Goal: Information Seeking & Learning: Compare options

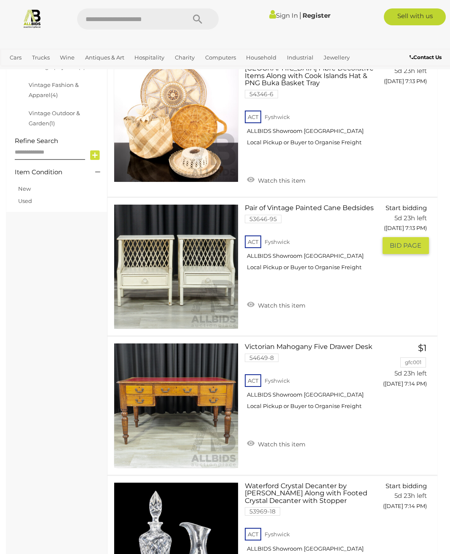
scroll to position [445, 0]
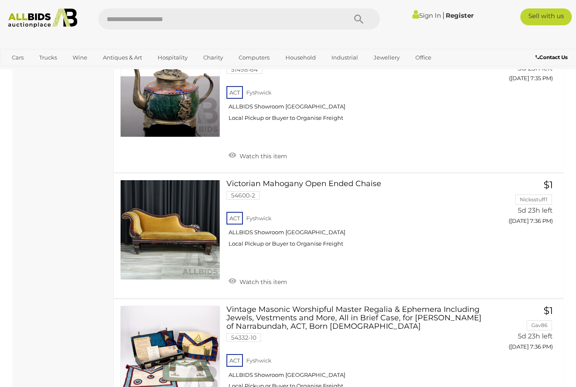
scroll to position [5732, 0]
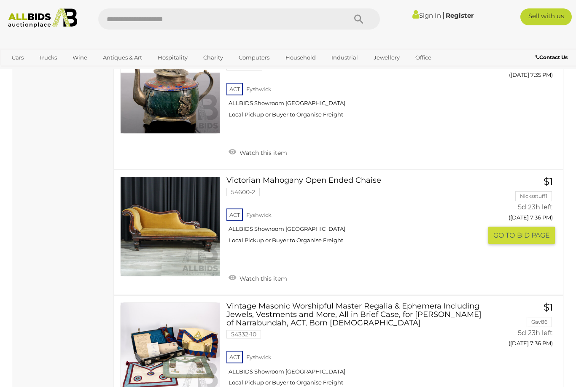
click at [334, 176] on link "Victorian Mahogany Open Ended Chaise 54600-2 ACT Fyshwick ALLBIDS Showroom Fysh…" at bounding box center [358, 213] width 250 height 74
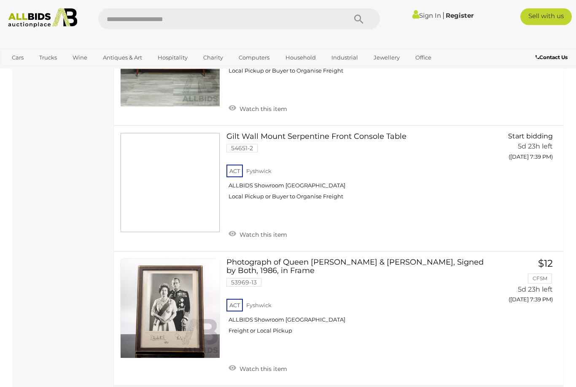
scroll to position [6295, 0]
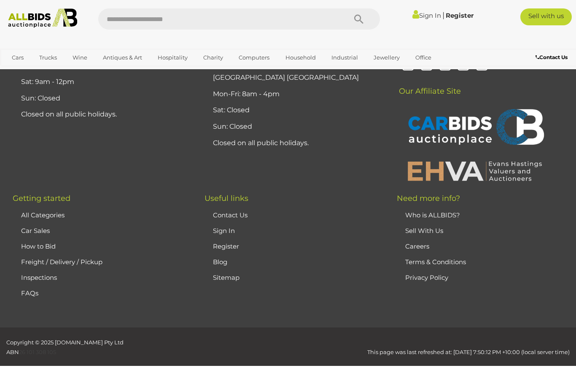
scroll to position [113, 0]
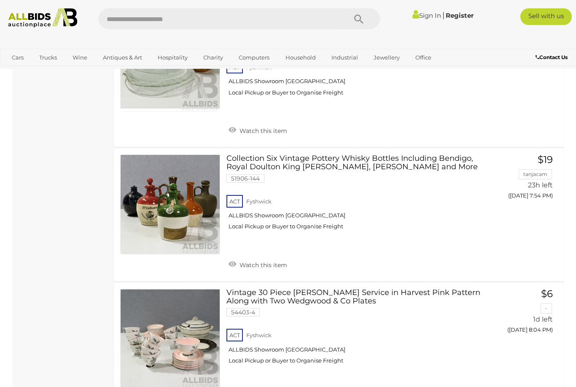
scroll to position [3116, 0]
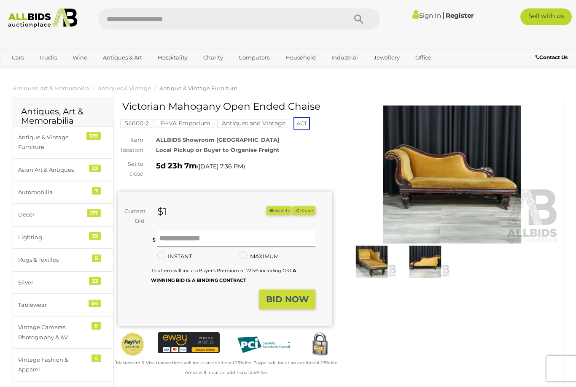
click at [496, 218] on img at bounding box center [452, 174] width 214 height 138
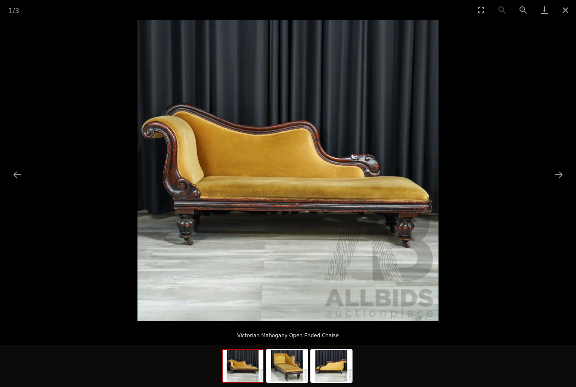
click at [562, 178] on button "Next slide" at bounding box center [559, 174] width 18 height 16
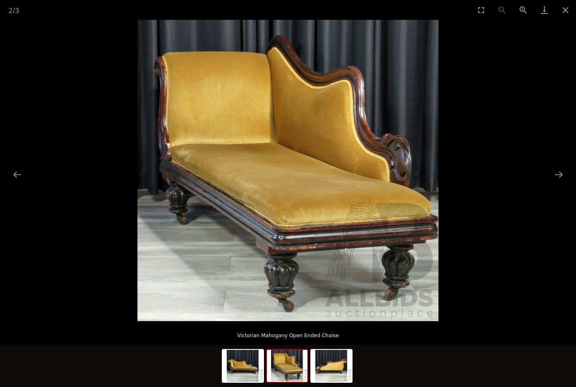
click at [565, 179] on button "Next slide" at bounding box center [559, 174] width 18 height 16
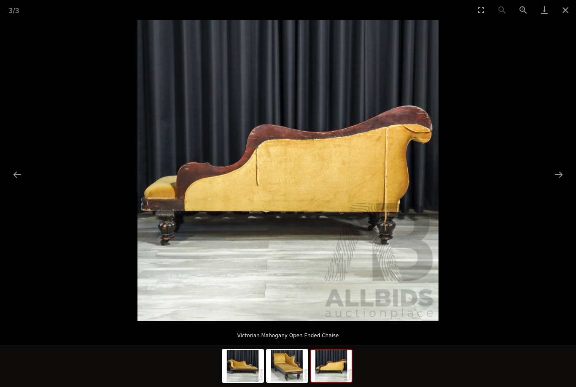
click at [565, 18] on button "Close gallery" at bounding box center [565, 10] width 21 height 20
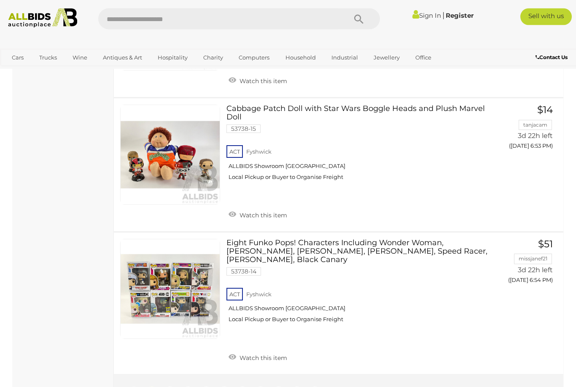
scroll to position [6490, 0]
click at [169, 386] on span "2" at bounding box center [169, 394] width 3 height 8
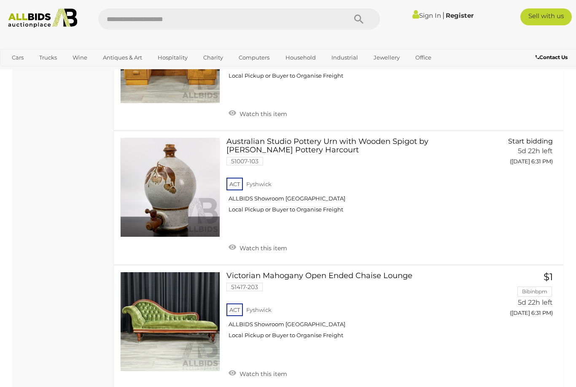
scroll to position [2451, 0]
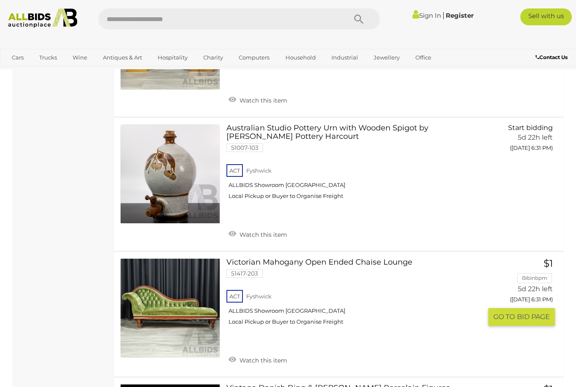
click at [297, 258] on link "Victorian Mahogany Open Ended Chaise Lounge 51417-203 ACT Fyshwick ALLBIDS Show…" at bounding box center [358, 295] width 250 height 74
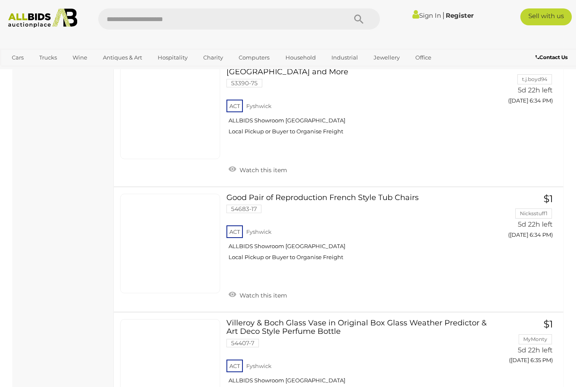
scroll to position [3311, 0]
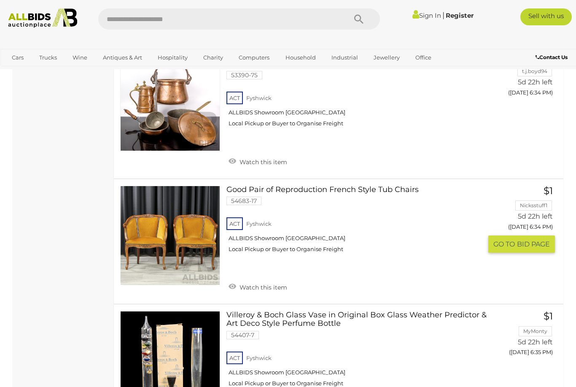
click at [267, 186] on link "Good Pair of Reproduction French Style Tub Chairs 54683-17 ACT Fyshwick" at bounding box center [358, 223] width 250 height 74
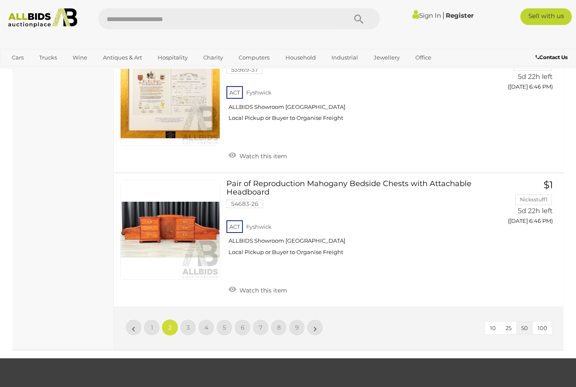
scroll to position [6472, 0]
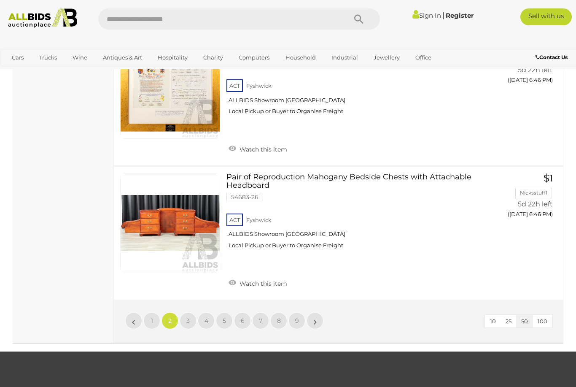
click at [188, 317] on span "3" at bounding box center [187, 321] width 3 height 8
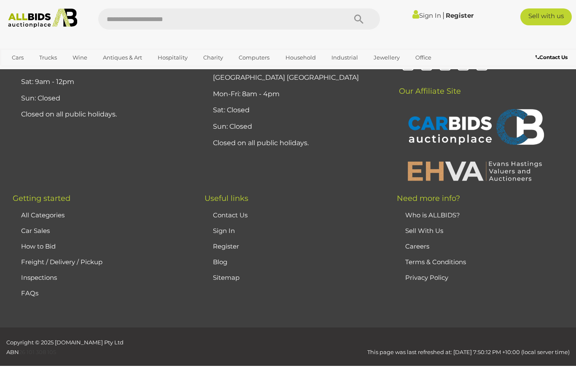
scroll to position [113, 0]
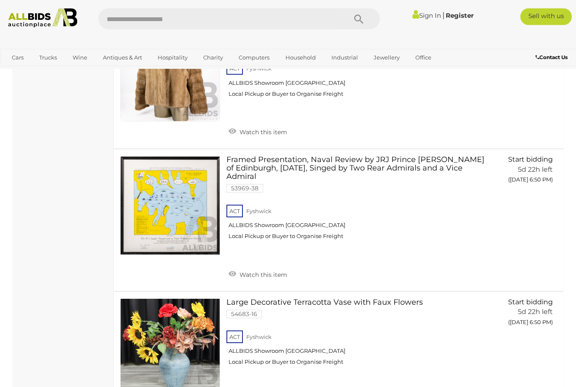
scroll to position [963, 0]
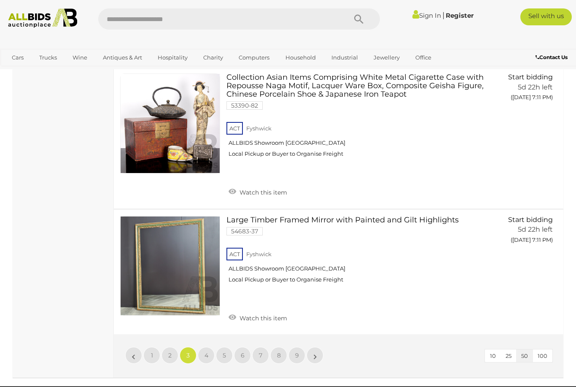
scroll to position [6374, 0]
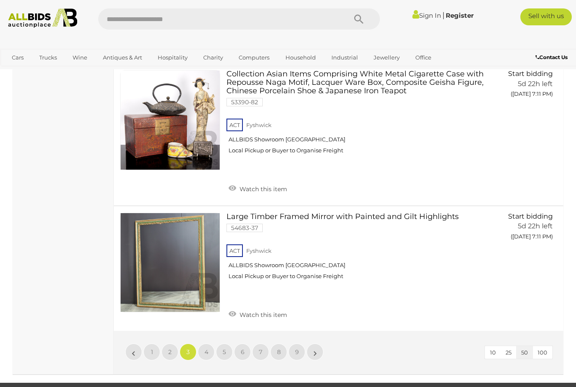
click at [206, 348] on span "4" at bounding box center [206, 352] width 4 height 8
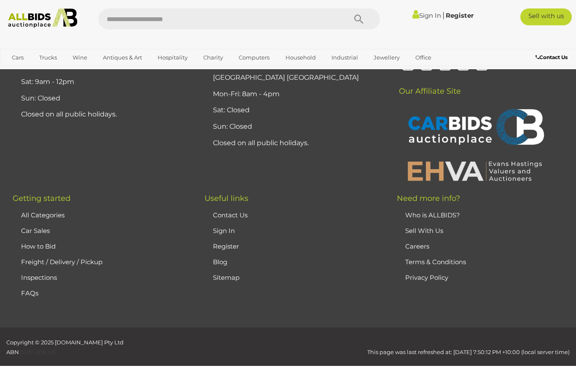
scroll to position [113, 0]
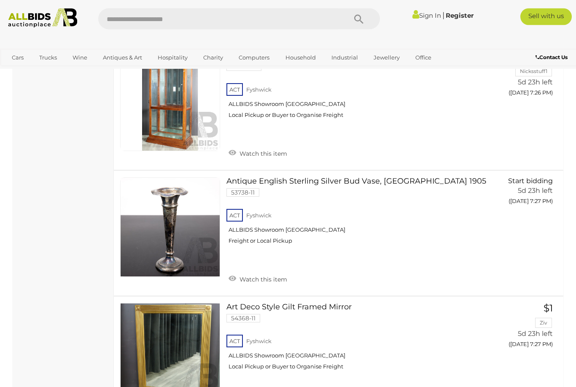
scroll to position [3563, 0]
click at [369, 177] on link "Antique English Sterling Silver Bud Vase, Birmingham 1905 53738-11 ACT Fyshwick" at bounding box center [358, 214] width 250 height 74
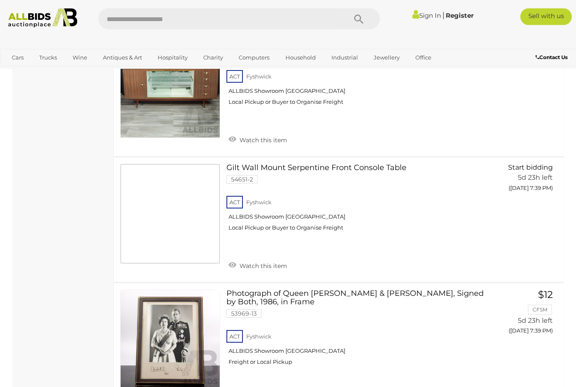
scroll to position [6264, 0]
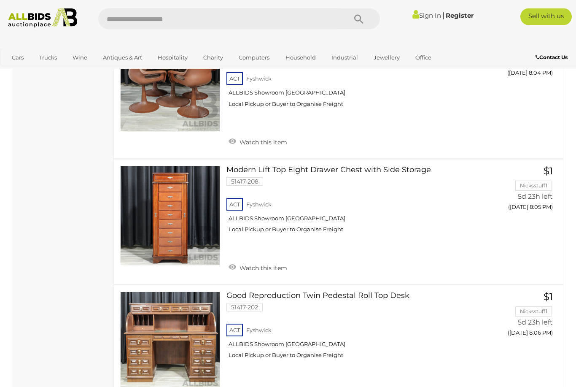
scroll to position [4679, 0]
click at [416, 166] on link "Modern Lift Top Eight Drawer Chest with Side Storage 51417-208 ACT Fyshwick" at bounding box center [358, 203] width 250 height 74
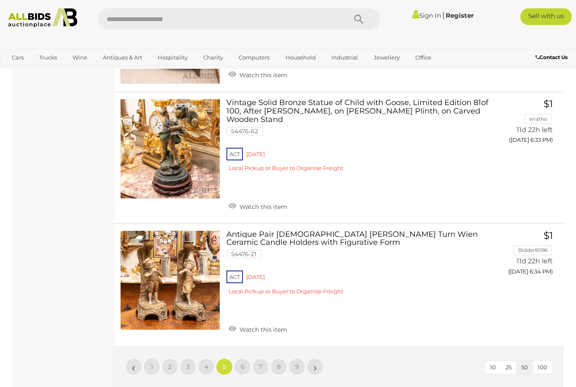
scroll to position [6220, 0]
click at [243, 363] on span "6" at bounding box center [243, 367] width 4 height 8
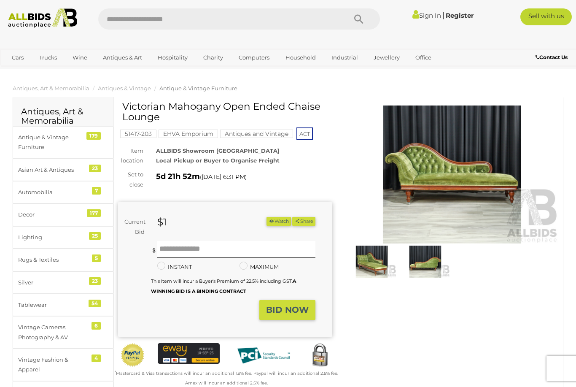
click at [496, 201] on img at bounding box center [452, 174] width 214 height 138
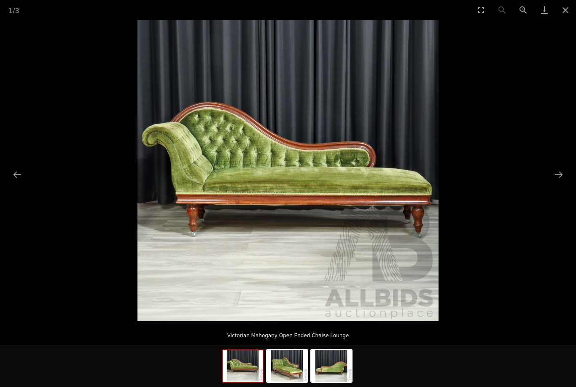
click at [554, 181] on button "Next slide" at bounding box center [559, 174] width 18 height 16
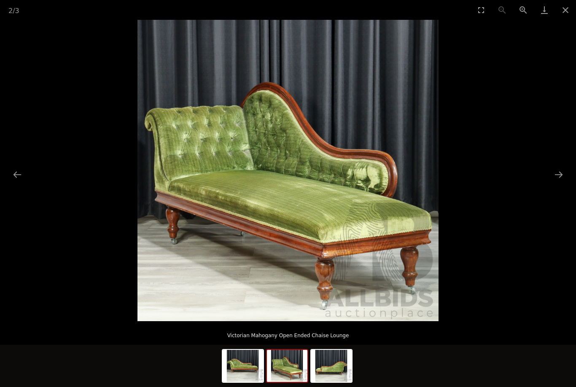
click at [565, 176] on button "Next slide" at bounding box center [559, 174] width 18 height 16
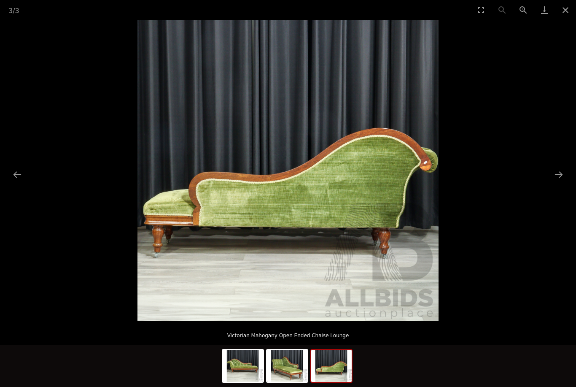
click at [566, 15] on button "Close gallery" at bounding box center [565, 10] width 21 height 20
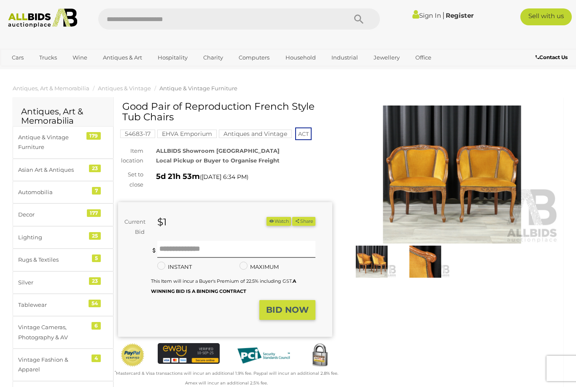
click at [515, 183] on img at bounding box center [452, 174] width 214 height 138
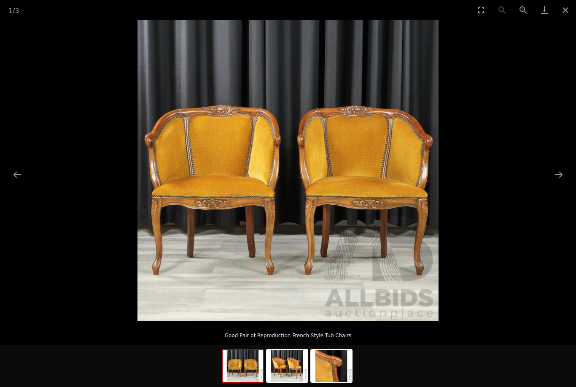
click at [566, 175] on button "Next slide" at bounding box center [559, 174] width 18 height 16
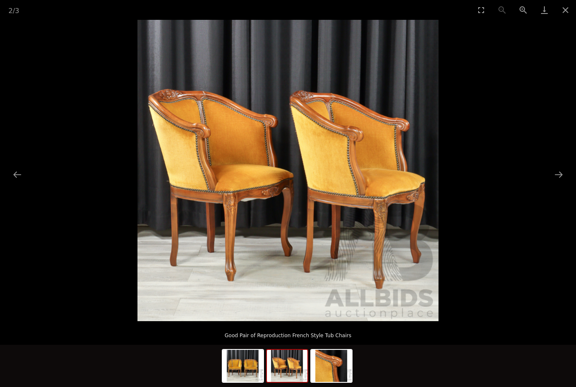
click at [563, 169] on button "Next slide" at bounding box center [559, 174] width 18 height 16
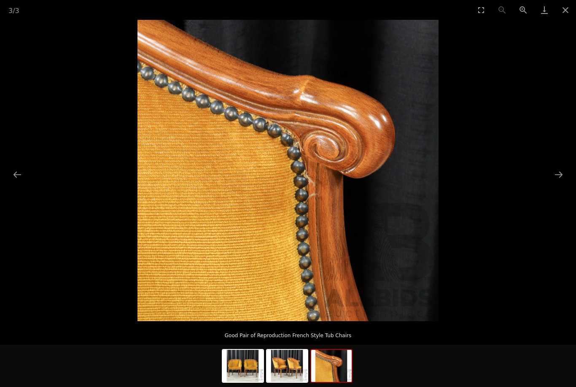
click at [565, 6] on button "Close gallery" at bounding box center [565, 10] width 21 height 20
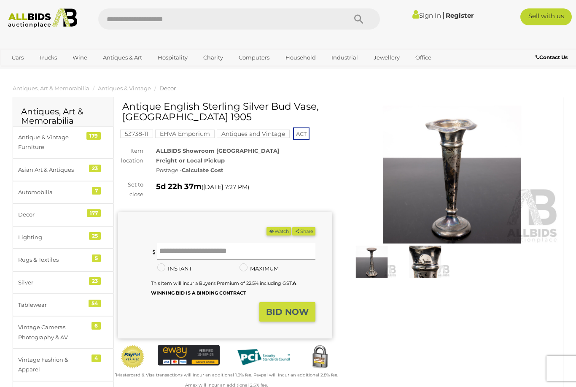
click at [459, 185] on img at bounding box center [452, 174] width 214 height 138
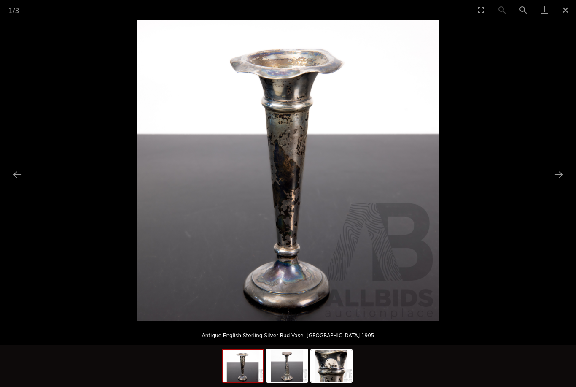
click at [559, 183] on picture at bounding box center [288, 170] width 576 height 301
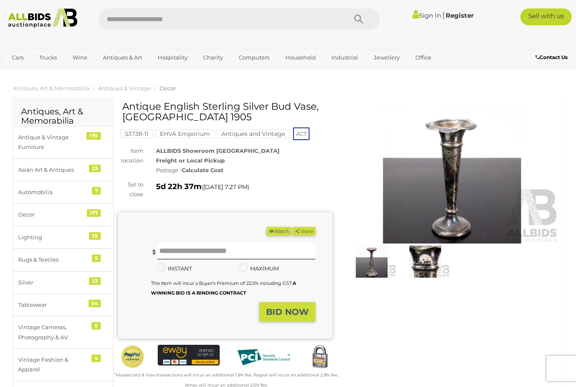
click at [435, 264] on img at bounding box center [425, 261] width 49 height 32
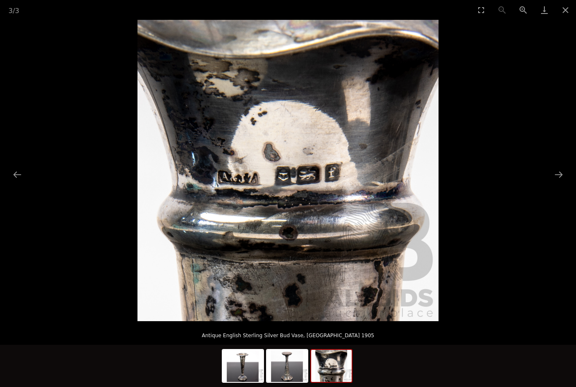
click at [555, 177] on button "Next slide" at bounding box center [559, 174] width 18 height 16
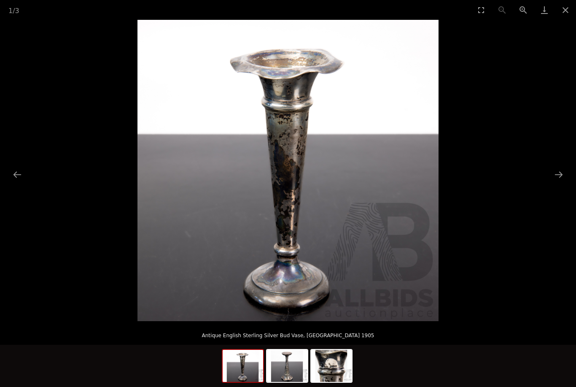
click at [555, 185] on picture at bounding box center [288, 170] width 576 height 301
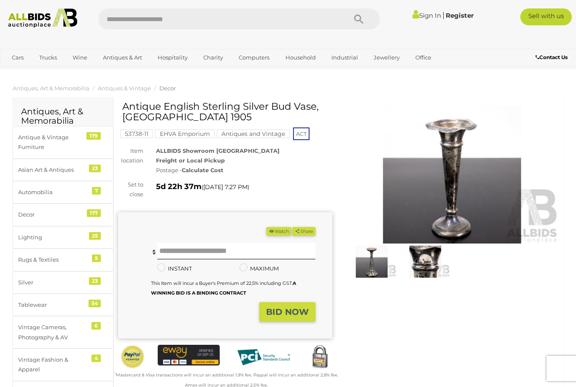
click at [374, 270] on img at bounding box center [371, 261] width 49 height 32
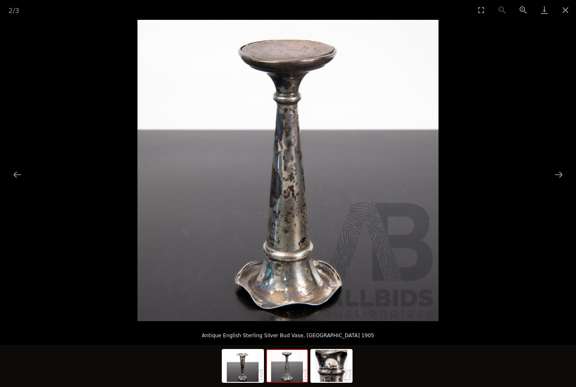
click at [565, 16] on button "Close gallery" at bounding box center [565, 10] width 21 height 20
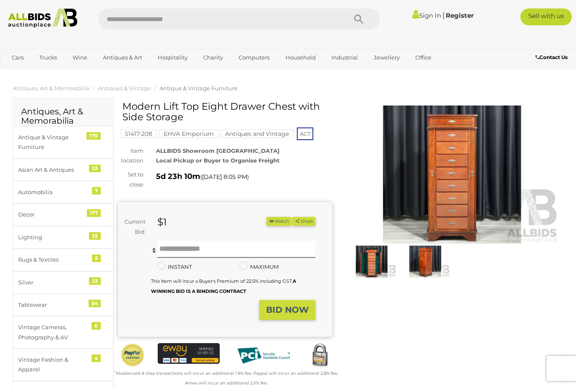
click at [473, 159] on img at bounding box center [452, 174] width 214 height 138
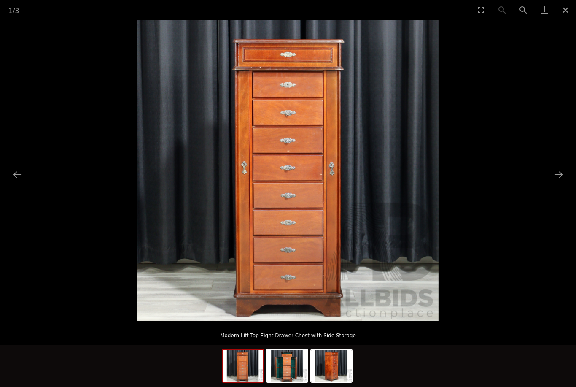
click at [558, 181] on button "Next slide" at bounding box center [559, 174] width 18 height 16
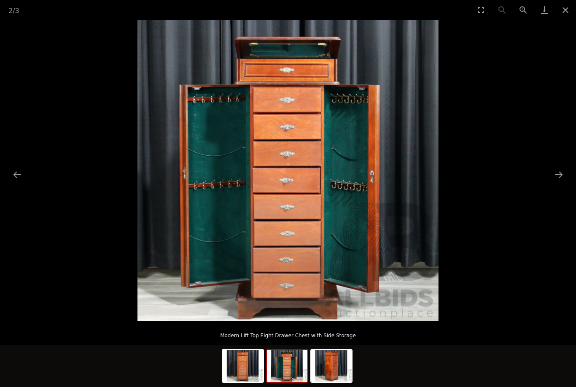
click at [558, 177] on button "Next slide" at bounding box center [559, 174] width 18 height 16
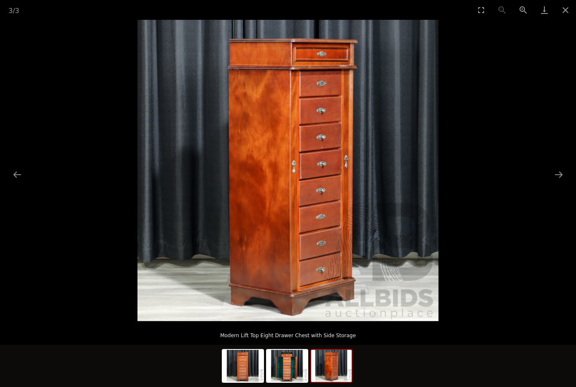
click at [559, 180] on button "Next slide" at bounding box center [559, 174] width 18 height 16
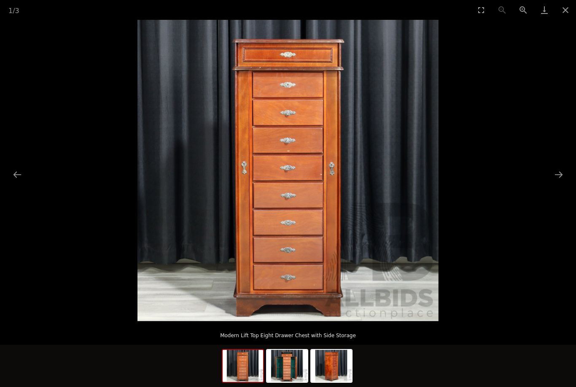
click at [567, 16] on button "Close gallery" at bounding box center [565, 10] width 21 height 20
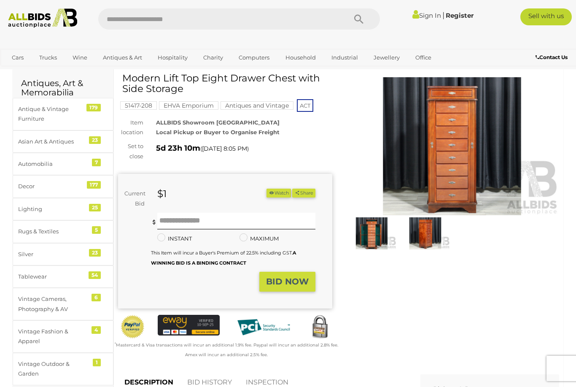
scroll to position [28, 0]
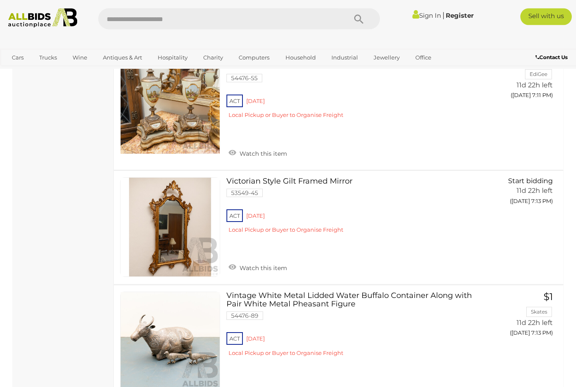
scroll to position [5474, 0]
click at [433, 291] on link "Vintage White Metal Lidded Water Buffalo Container Along with Pair White Metal …" at bounding box center [358, 326] width 250 height 71
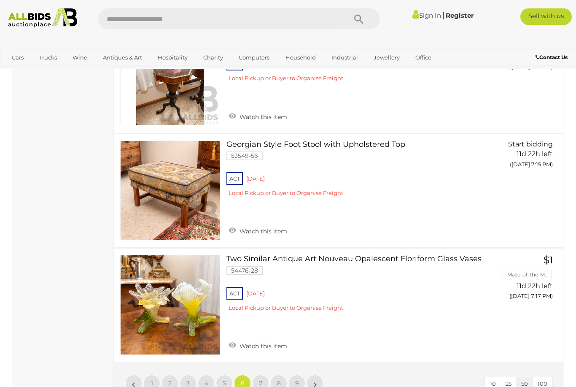
scroll to position [5893, 0]
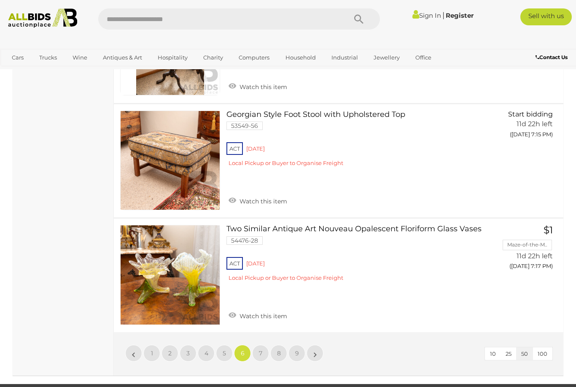
click at [256, 344] on link "7" at bounding box center [260, 352] width 17 height 17
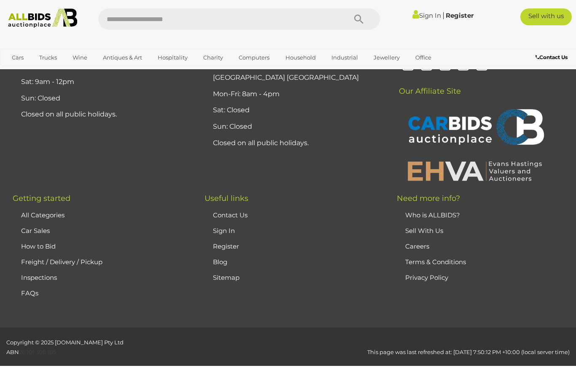
scroll to position [113, 0]
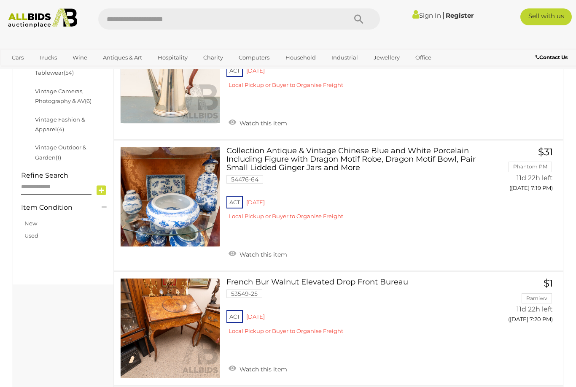
scroll to position [411, 0]
click at [437, 149] on link "Collection Antique & Vintage Chinese Blue and White Porcelain Including Figure …" at bounding box center [358, 185] width 250 height 79
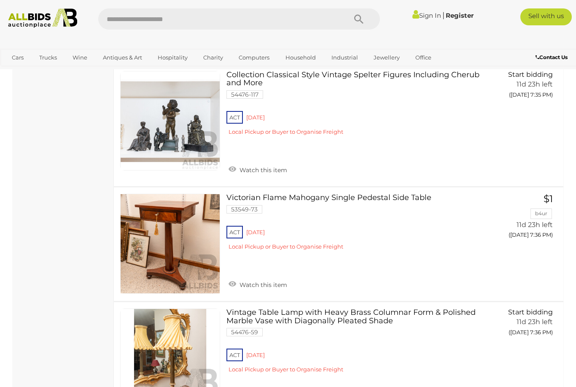
scroll to position [3166, 0]
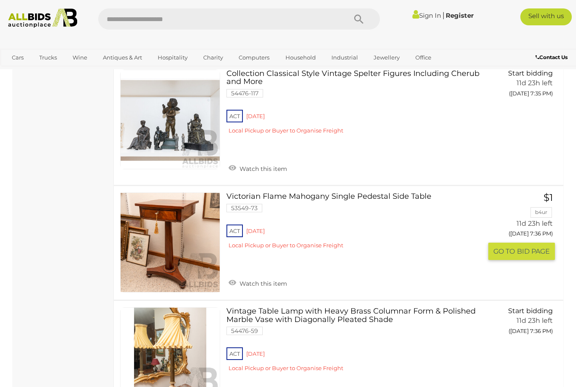
click at [339, 192] on link "Victorian Flame Mahogany Single Pedestal Side Table 53549-73 ACT Red Hill" at bounding box center [358, 223] width 250 height 63
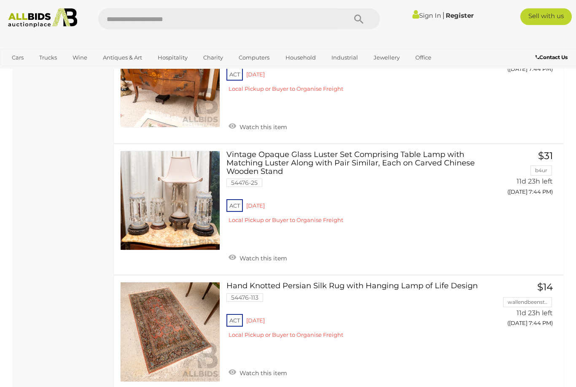
scroll to position [5794, 0]
click at [433, 282] on link "Hand Knotted Persian Silk Rug with Hanging Lamp of Life Design 54476-113 ACT Re…" at bounding box center [358, 313] width 250 height 63
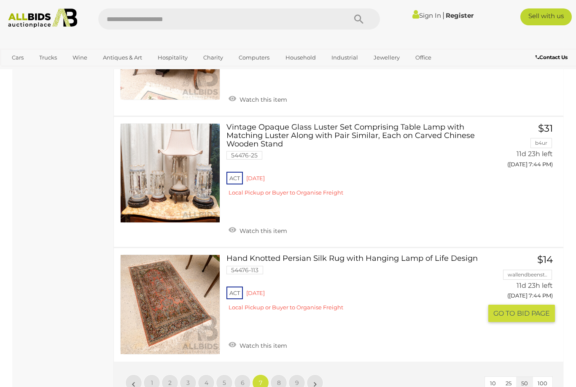
click at [277, 379] on span "8" at bounding box center [279, 383] width 4 height 8
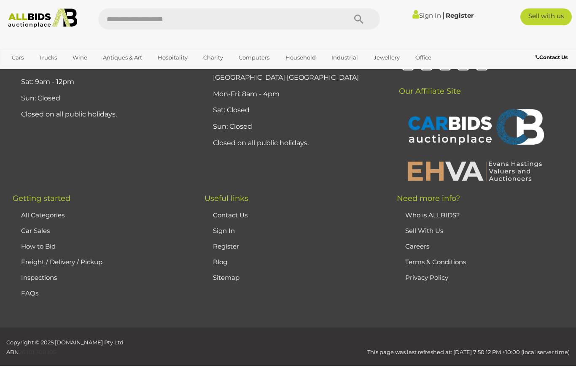
scroll to position [113, 0]
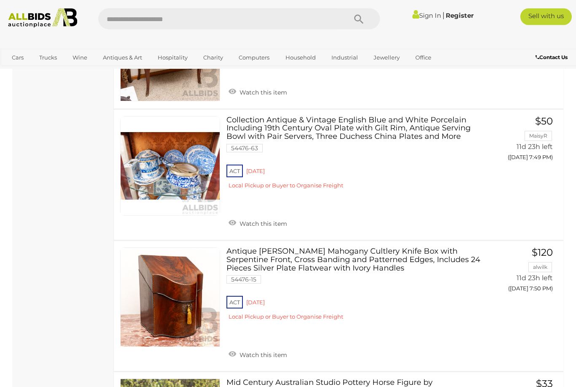
scroll to position [1285, 0]
click at [431, 247] on link "Antique George III Mahogany Cultlery Knife Box with Serpentine Front, Cross Ban…" at bounding box center [358, 286] width 250 height 79
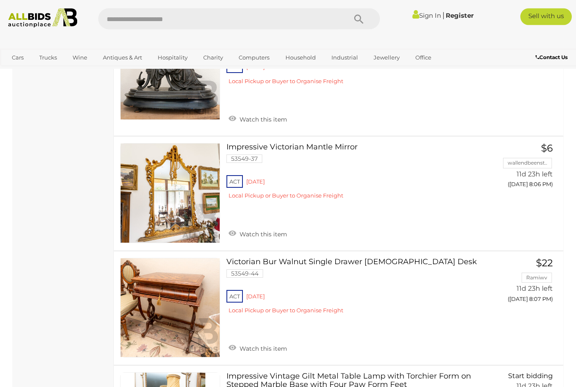
scroll to position [4911, 0]
click at [372, 258] on link "Victorian Bur Walnut Single Drawer Ladies Desk 53549-44 ACT Red Hill" at bounding box center [358, 289] width 250 height 63
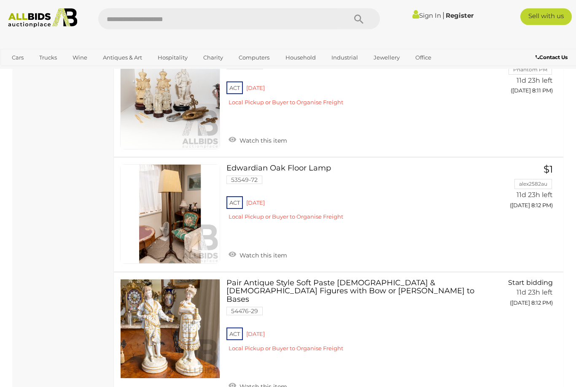
scroll to position [5823, 0]
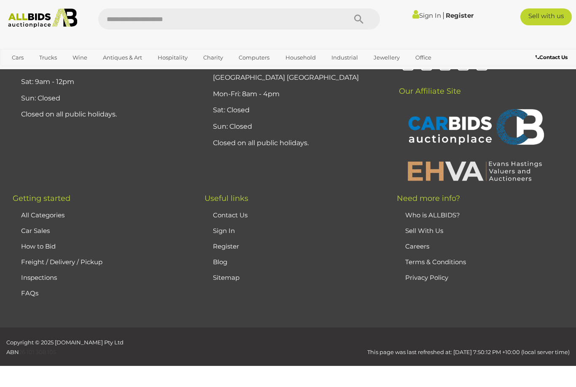
scroll to position [113, 0]
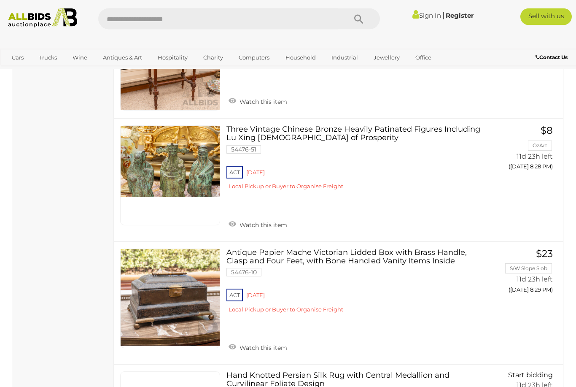
scroll to position [2077, 0]
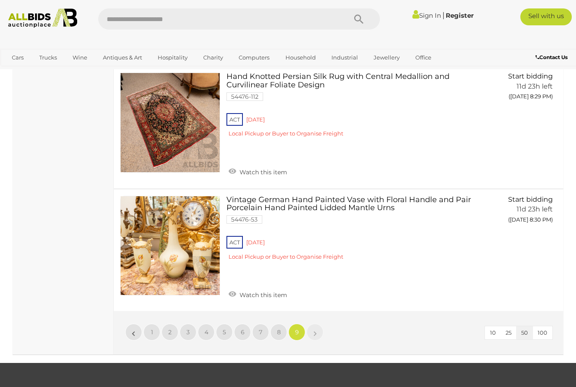
click at [231, 323] on link "5" at bounding box center [224, 331] width 17 height 17
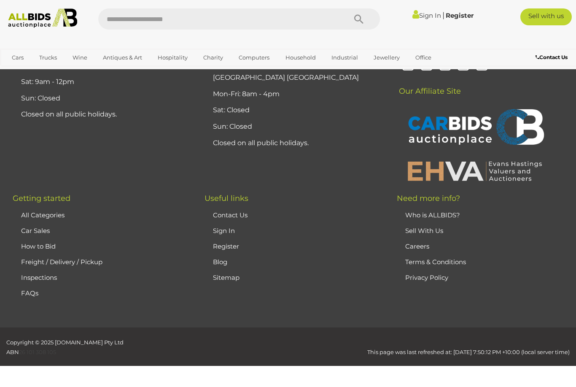
scroll to position [113, 0]
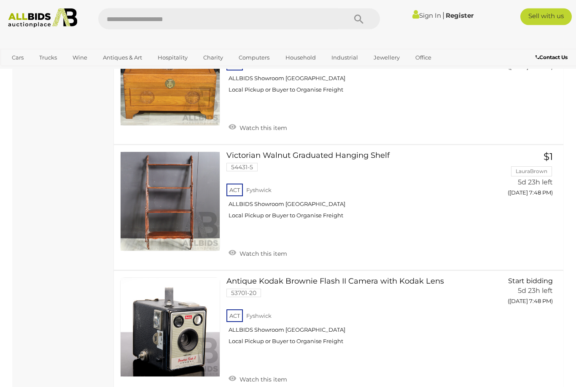
scroll to position [2128, 0]
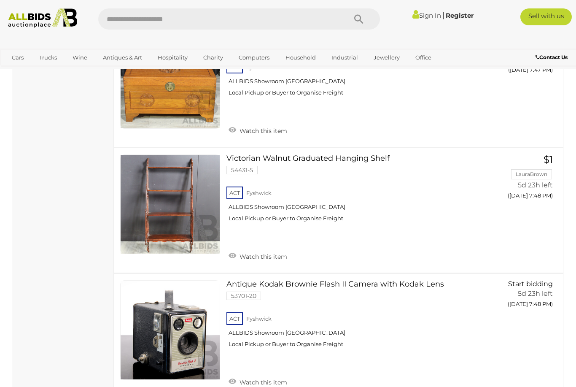
click at [0, 0] on link "Art" at bounding box center [0, 0] width 0 height 0
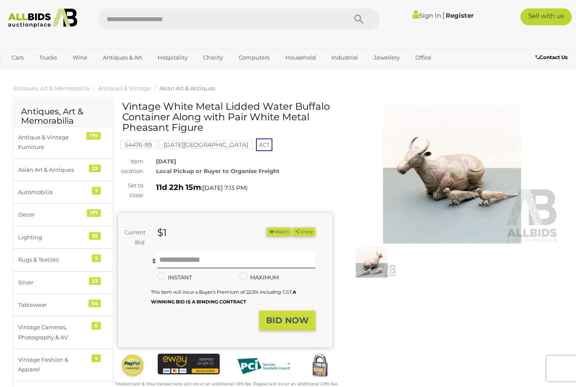
click at [479, 192] on img at bounding box center [452, 174] width 214 height 138
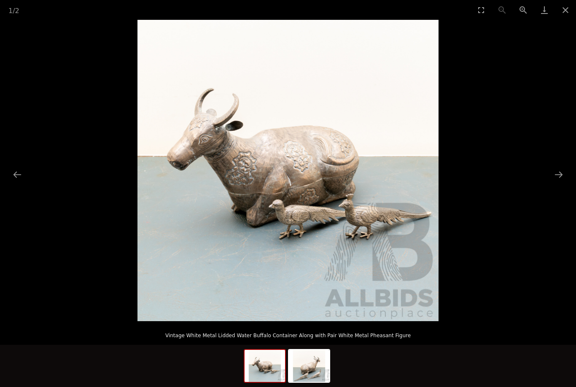
click at [558, 178] on button "Next slide" at bounding box center [559, 174] width 18 height 16
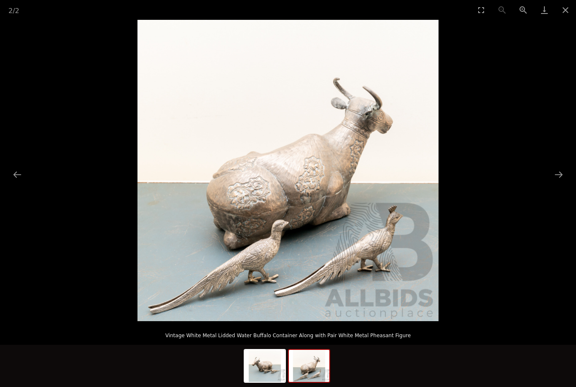
click at [562, 12] on button "Close gallery" at bounding box center [565, 10] width 21 height 20
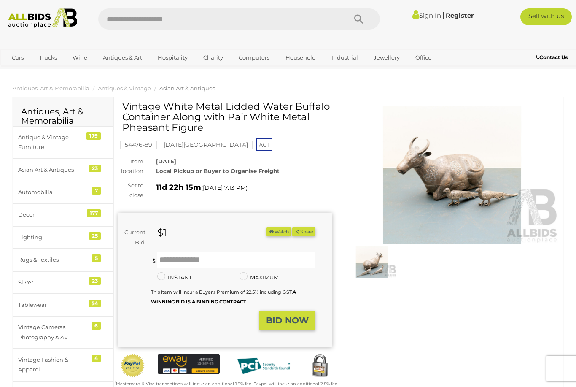
click at [561, 11] on button "Close gallery" at bounding box center [565, 10] width 21 height 20
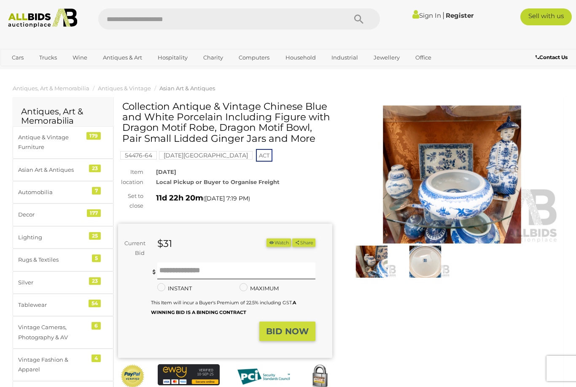
click at [491, 173] on img at bounding box center [452, 174] width 214 height 138
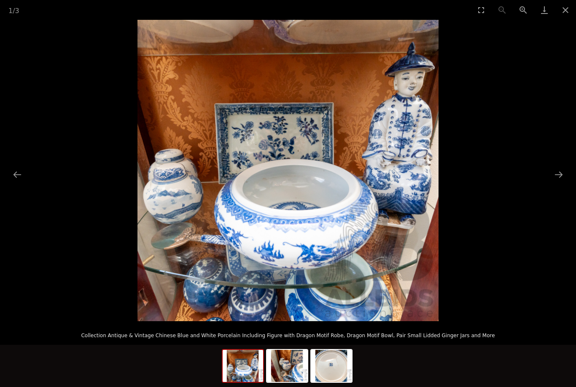
click at [559, 173] on button "Next slide" at bounding box center [559, 174] width 18 height 16
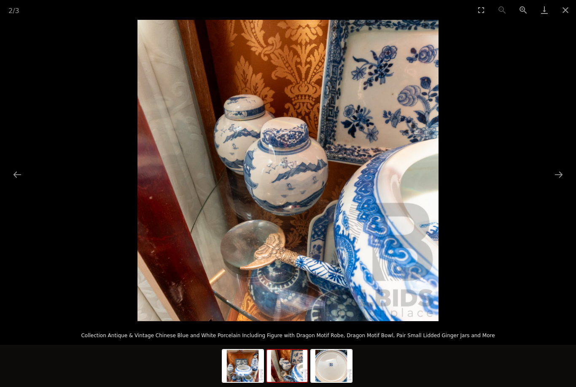
click at [554, 176] on button "Next slide" at bounding box center [559, 174] width 18 height 16
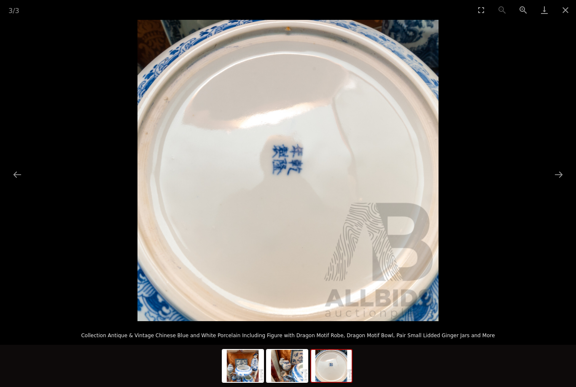
click at [563, 16] on button "Close gallery" at bounding box center [565, 10] width 21 height 20
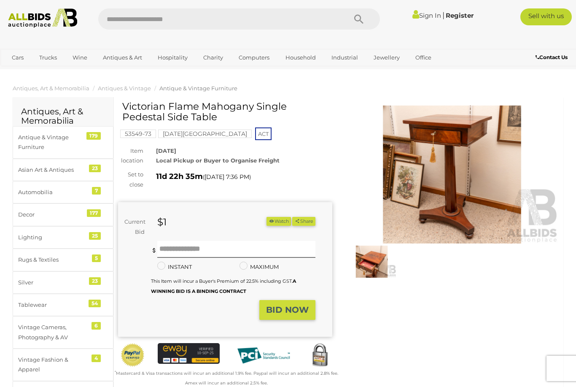
click at [486, 190] on img at bounding box center [452, 174] width 214 height 138
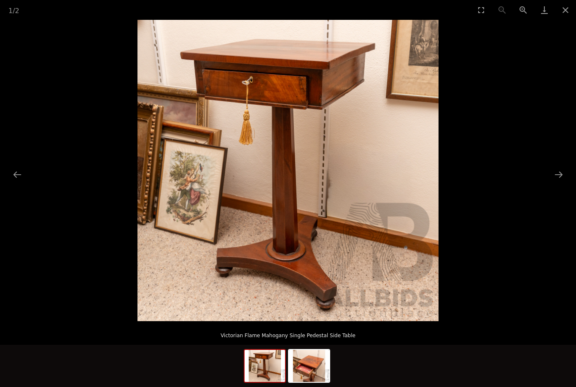
click at [567, 18] on button "Close gallery" at bounding box center [565, 10] width 21 height 20
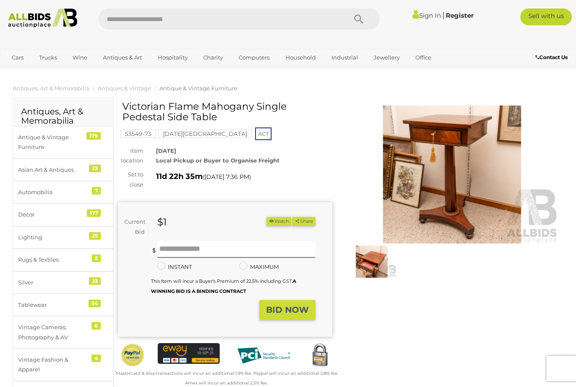
click at [487, 167] on img at bounding box center [452, 174] width 214 height 138
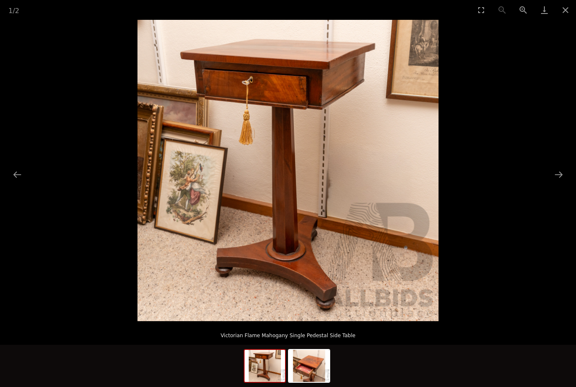
click at [561, 177] on button "Next slide" at bounding box center [559, 174] width 18 height 16
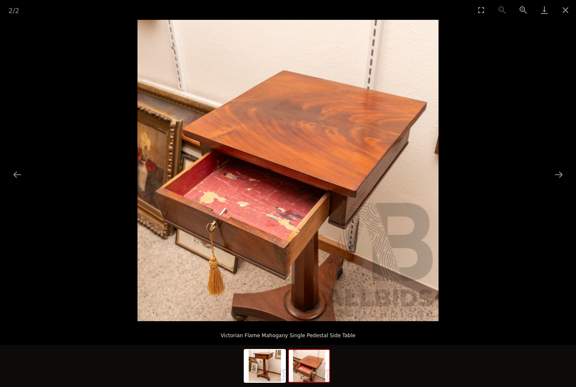
click at [572, 16] on button "Close gallery" at bounding box center [565, 10] width 21 height 20
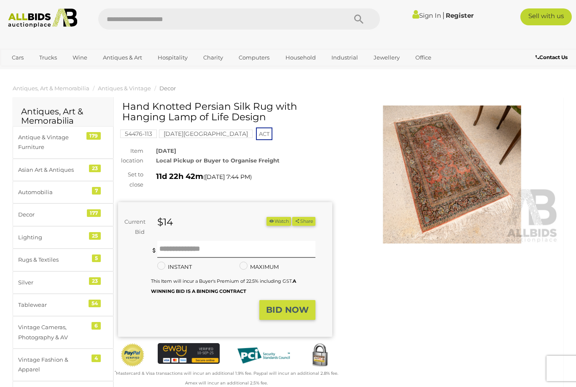
click at [471, 172] on img at bounding box center [452, 174] width 214 height 138
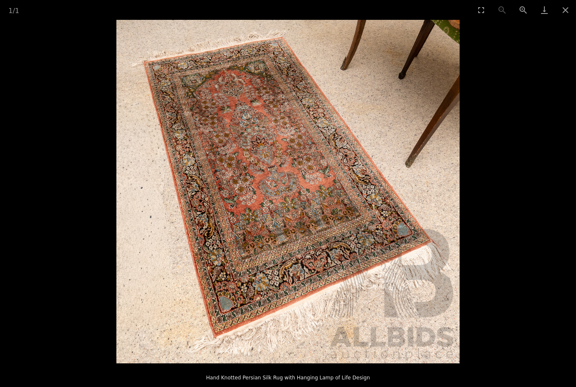
click at [566, 16] on button "Close gallery" at bounding box center [565, 10] width 21 height 20
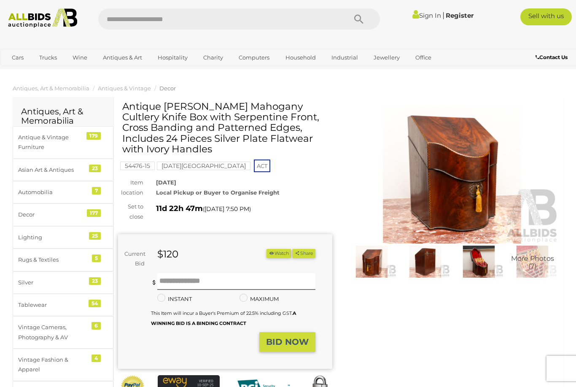
click at [474, 183] on img at bounding box center [452, 174] width 214 height 138
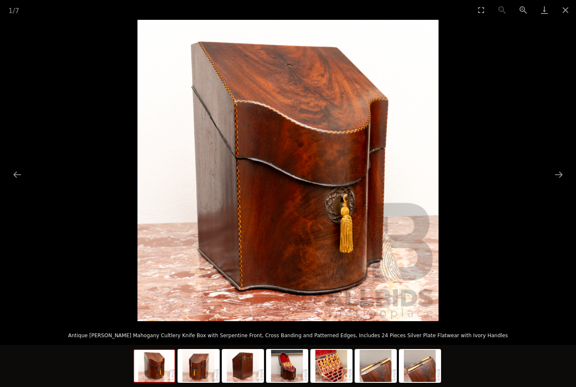
click at [562, 177] on button "Next slide" at bounding box center [559, 174] width 18 height 16
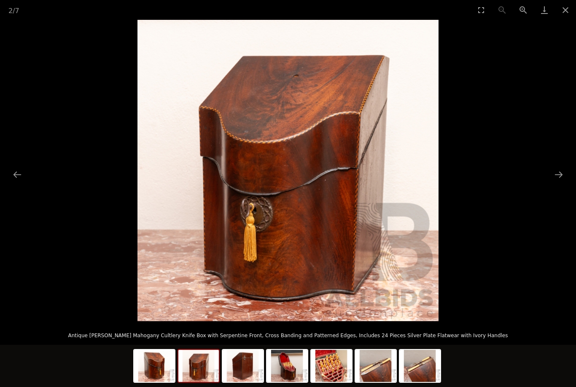
click at [561, 172] on button "Next slide" at bounding box center [559, 174] width 18 height 16
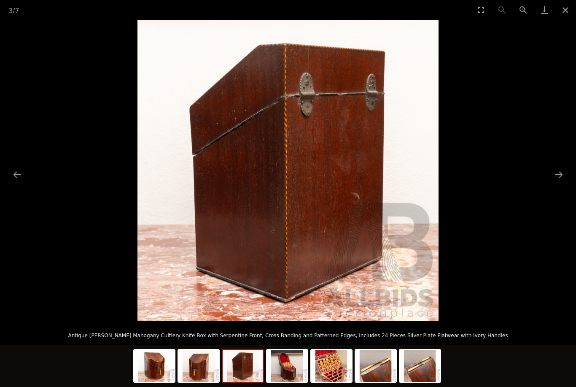
click at [555, 179] on button "Next slide" at bounding box center [559, 174] width 18 height 16
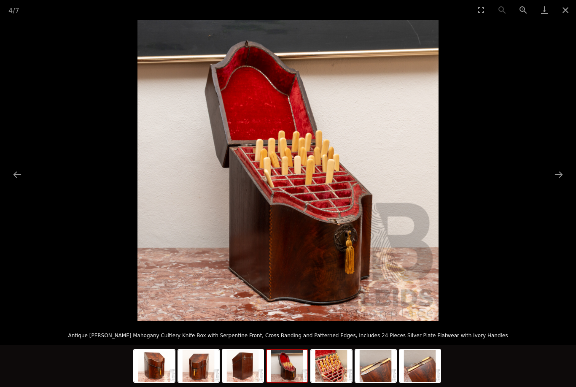
click at [560, 178] on button "Next slide" at bounding box center [559, 174] width 18 height 16
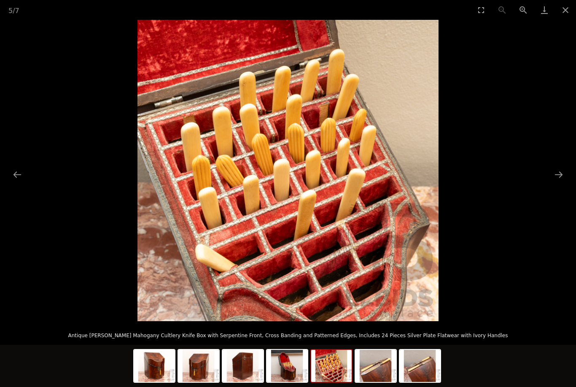
click at [557, 174] on button "Next slide" at bounding box center [559, 174] width 18 height 16
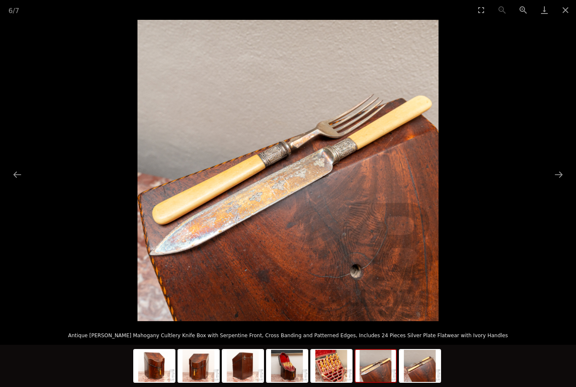
click at [567, 11] on button "Close gallery" at bounding box center [565, 10] width 21 height 20
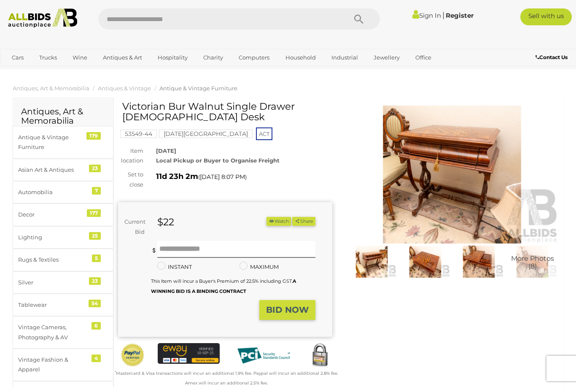
click at [481, 193] on img at bounding box center [452, 174] width 214 height 138
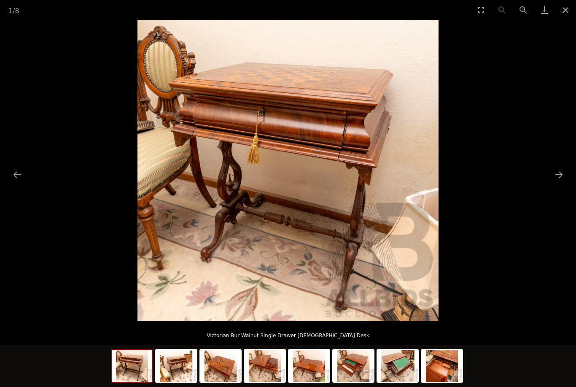
click at [556, 179] on button "Next slide" at bounding box center [559, 174] width 18 height 16
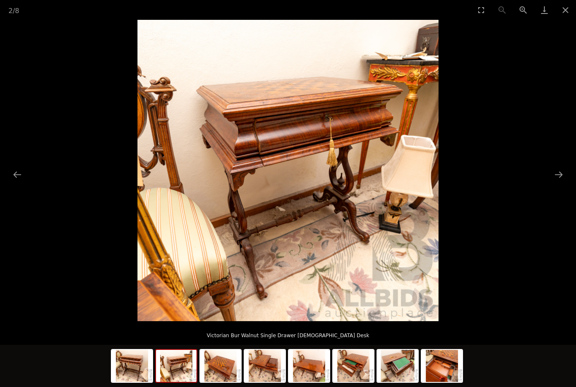
click at [557, 182] on button "Next slide" at bounding box center [559, 174] width 18 height 16
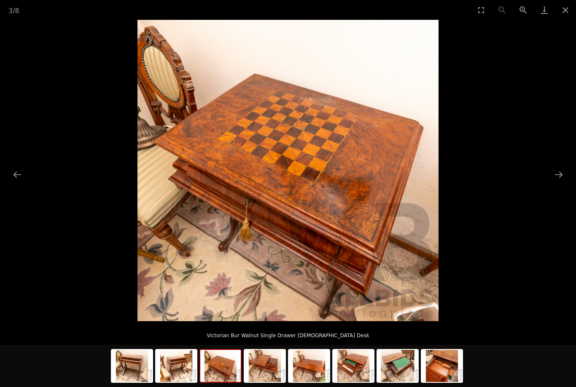
click at [559, 177] on button "Next slide" at bounding box center [559, 174] width 18 height 16
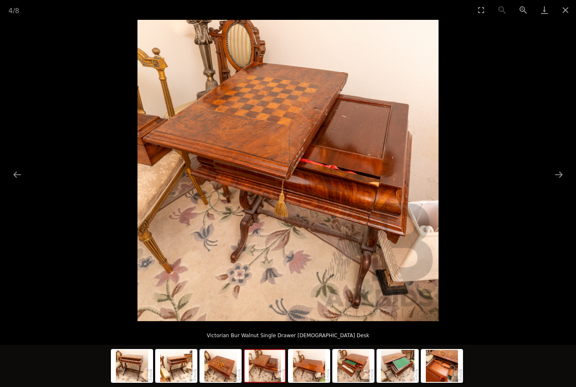
click at [557, 179] on button "Next slide" at bounding box center [559, 174] width 18 height 16
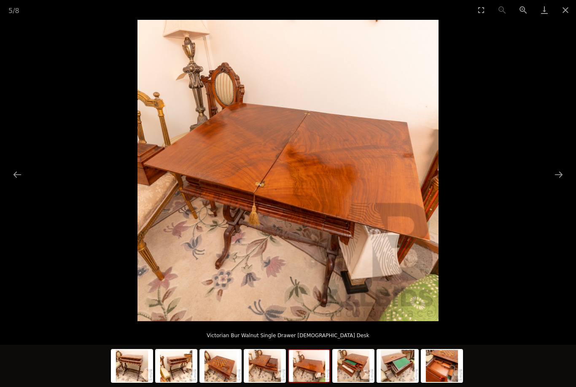
click at [557, 177] on button "Next slide" at bounding box center [559, 174] width 18 height 16
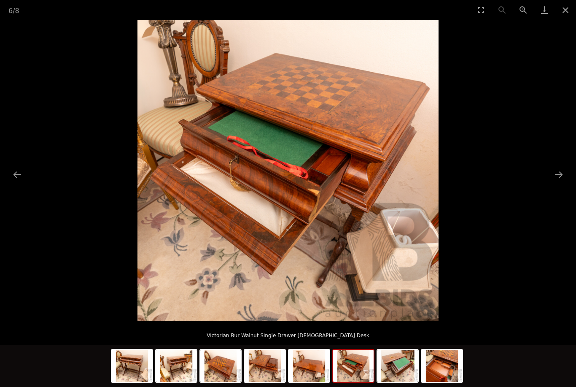
click at [554, 177] on button "Next slide" at bounding box center [559, 174] width 18 height 16
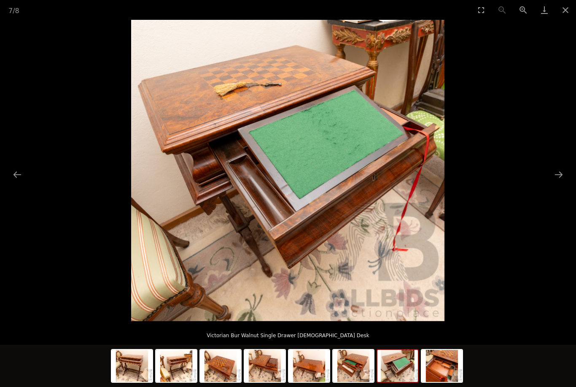
click at [558, 180] on button "Next slide" at bounding box center [559, 174] width 18 height 16
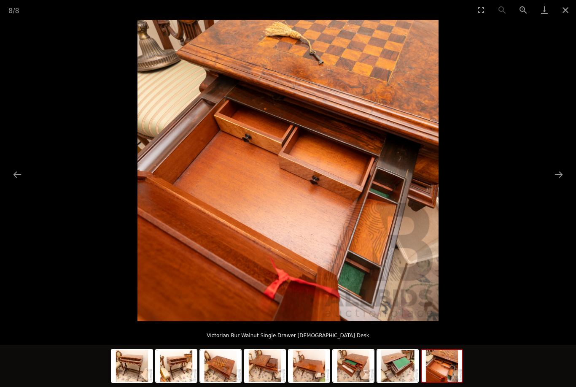
click at [559, 180] on button "Next slide" at bounding box center [559, 174] width 18 height 16
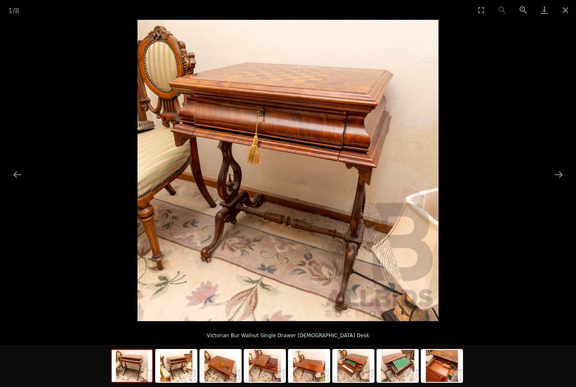
click at [562, 179] on button "Next slide" at bounding box center [559, 174] width 18 height 16
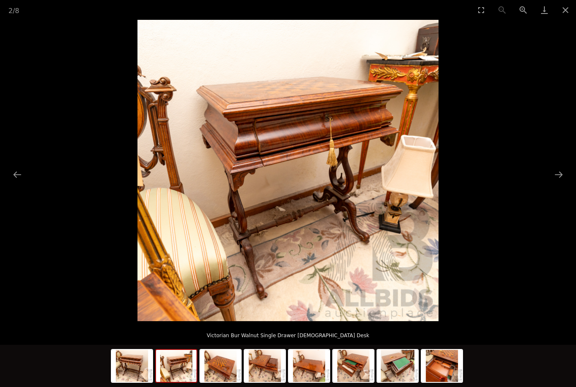
click at [559, 179] on button "Next slide" at bounding box center [559, 174] width 18 height 16
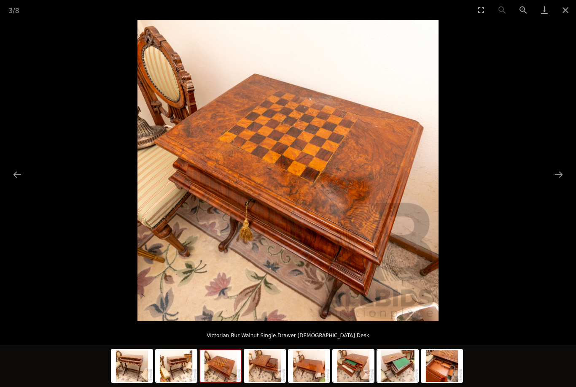
click at [573, 12] on button "Close gallery" at bounding box center [565, 10] width 21 height 20
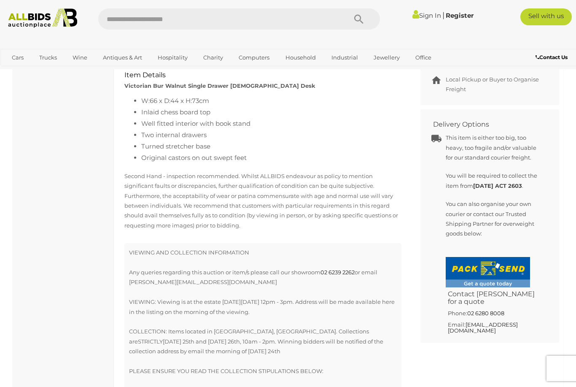
scroll to position [393, 0]
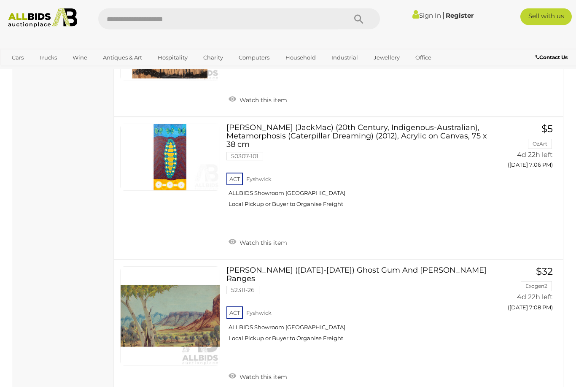
scroll to position [6311, 0]
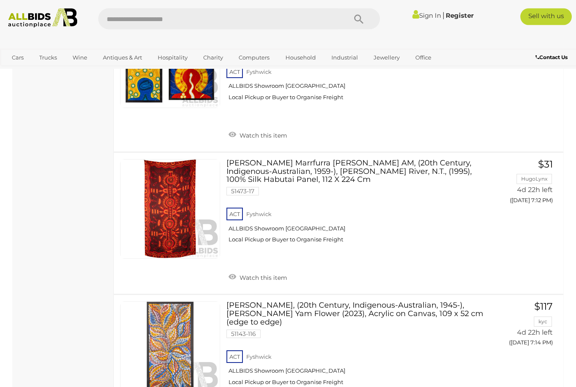
scroll to position [6702, 0]
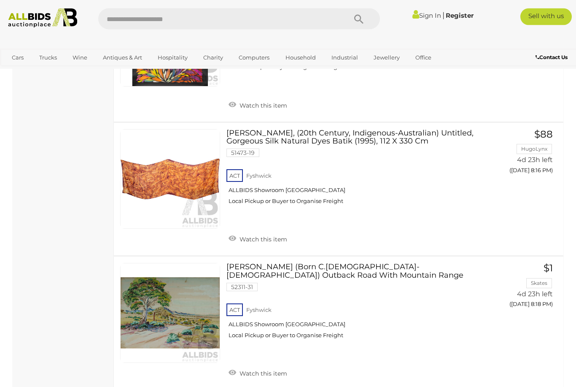
scroll to position [4103, 0]
click at [390, 263] on link "[PERSON_NAME] (Born C.[DEMOGRAPHIC_DATA]-[DEMOGRAPHIC_DATA]) [GEOGRAPHIC_DATA] …" at bounding box center [358, 304] width 250 height 82
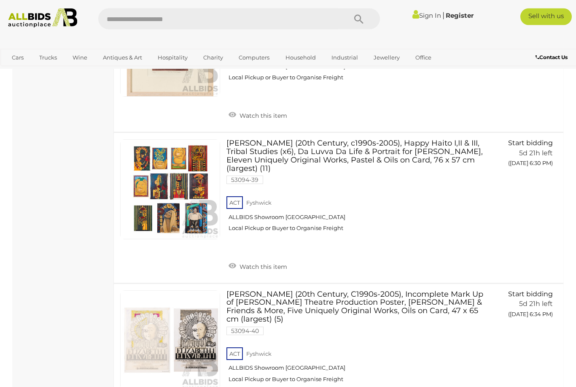
scroll to position [6705, 0]
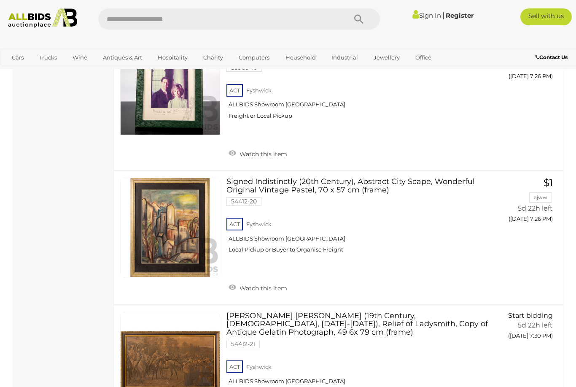
scroll to position [1946, 0]
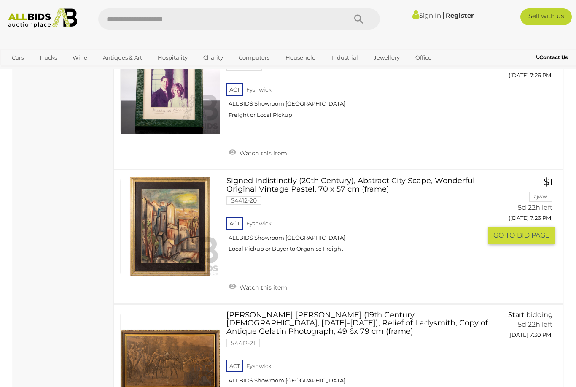
click at [338, 177] on link "Signed Indistinctly (20th Century), Abstract City Scape, Wonderful Original Vin…" at bounding box center [358, 218] width 250 height 82
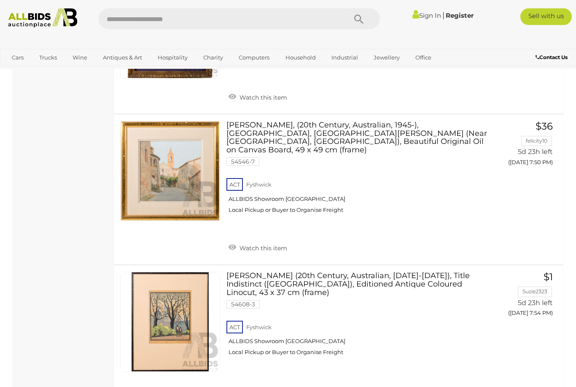
scroll to position [3243, 0]
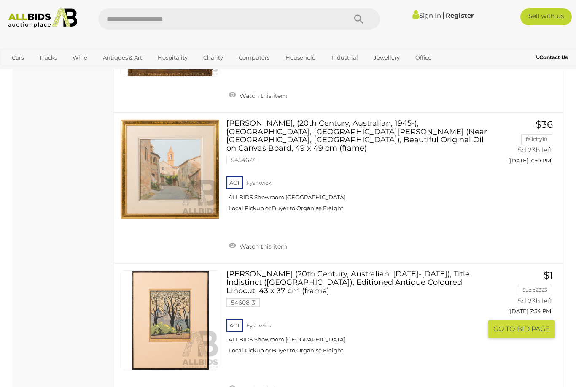
click at [336, 270] on link "John Colbourn (20th Century, Australian, 1910-1945), Title Indistinct (Melbourn…" at bounding box center [358, 315] width 250 height 91
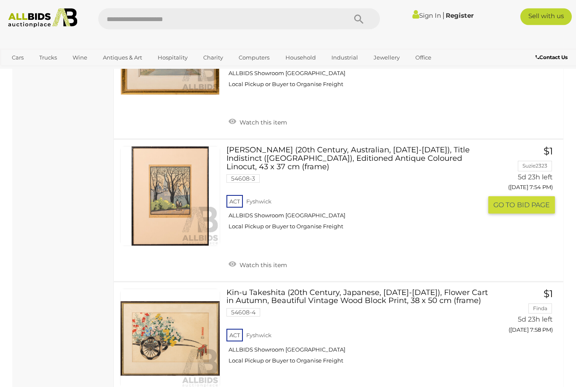
scroll to position [3372, 0]
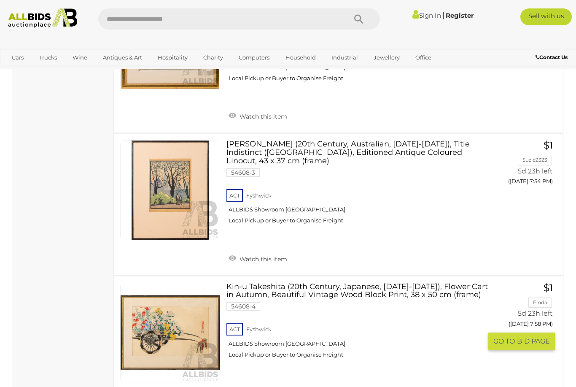
click at [375, 282] on link "Kin-u Takeshita (20th Century, Japanese, 1910-1960), Flower Cart in Autumn, Bea…" at bounding box center [358, 323] width 250 height 82
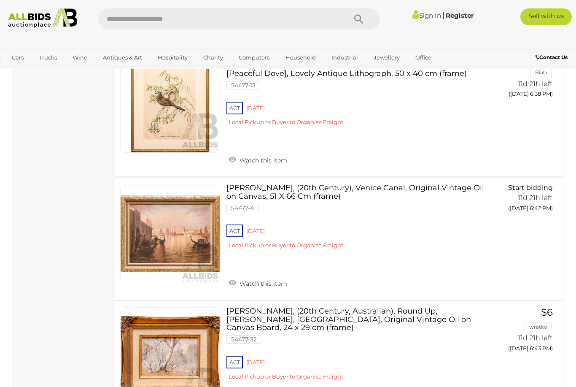
scroll to position [4395, 0]
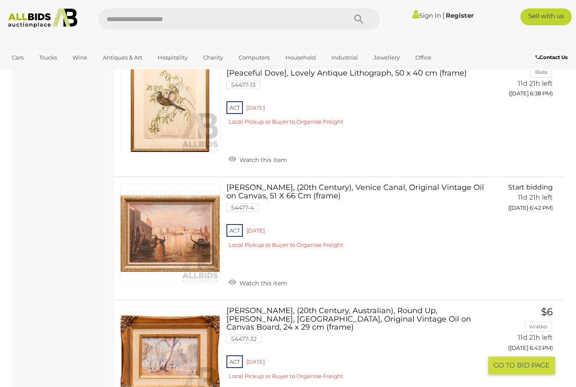
click at [381, 307] on link "Mary E. Urquhart, (20th Century, Australian), Round Up, Yanco Weir, NSW, Origin…" at bounding box center [358, 346] width 250 height 79
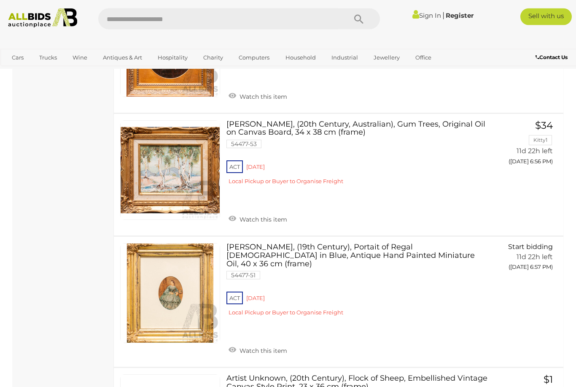
scroll to position [5455, 0]
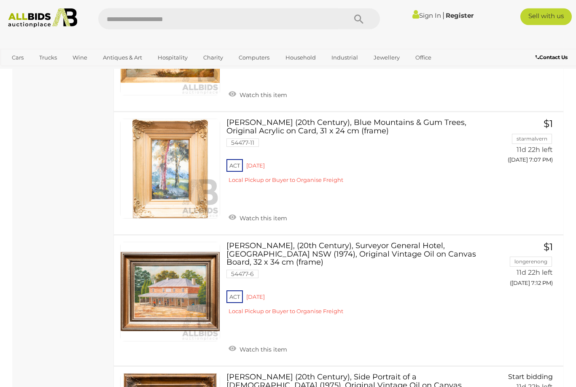
scroll to position [6337, 0]
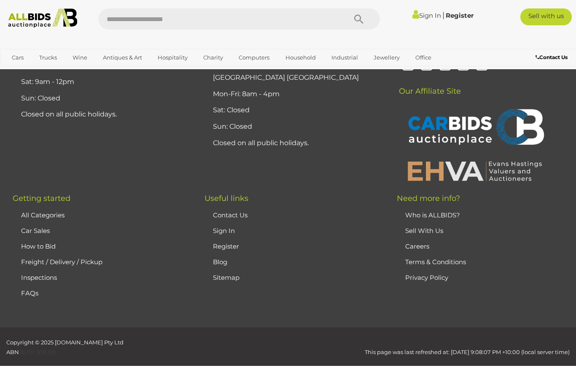
scroll to position [113, 0]
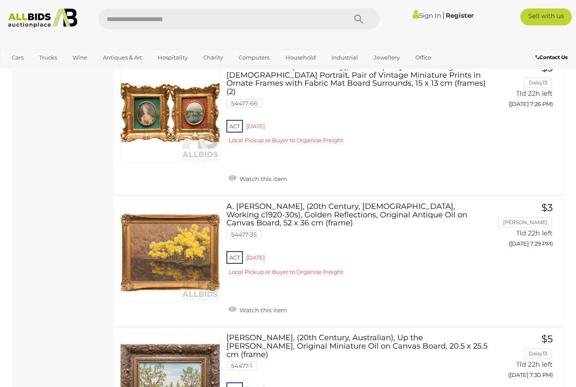
scroll to position [1037, 0]
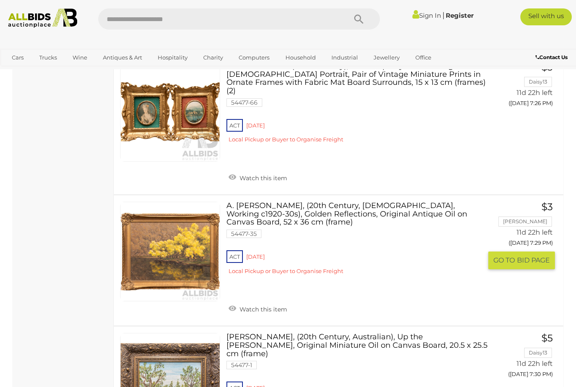
click at [343, 202] on link "A. Leslie Sutton, (20th Century, Australian, Working c1920-30s), Golden Reflect…" at bounding box center [358, 241] width 250 height 79
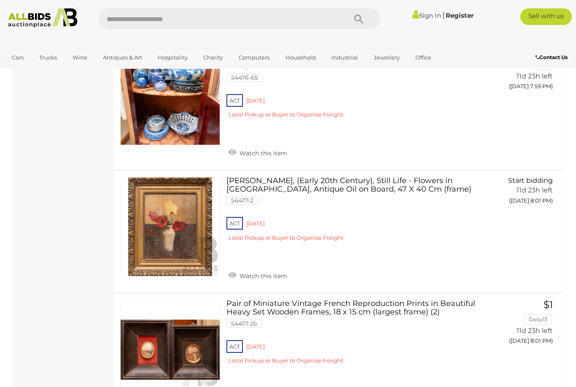
scroll to position [3505, 0]
click at [346, 177] on link "Artist Unknown, (Early 20th Century), Still Life - Flowers in Vase, Antique Oil…" at bounding box center [358, 212] width 250 height 71
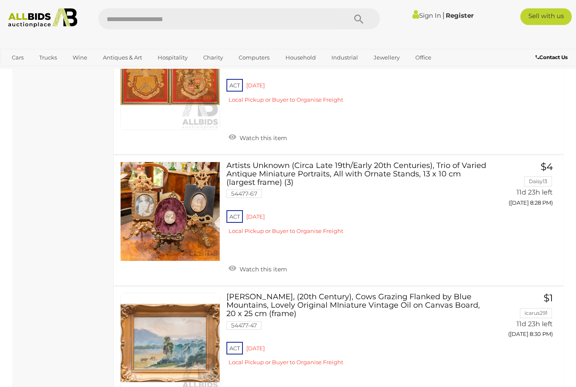
scroll to position [6053, 0]
click at [0, 0] on link "Estate Jewellery" at bounding box center [0, 0] width 0 height 0
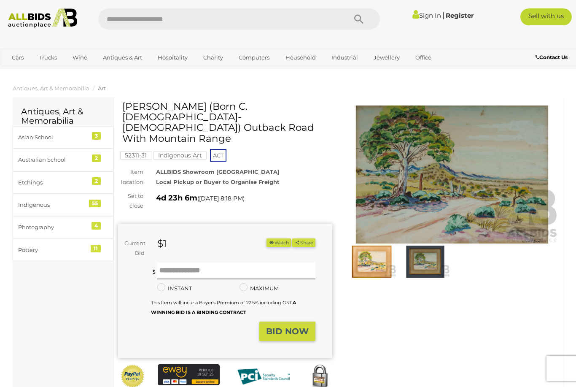
click at [454, 179] on img at bounding box center [452, 174] width 214 height 138
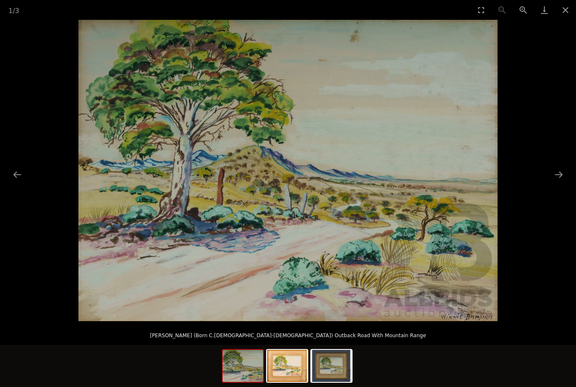
click at [553, 181] on button "Next slide" at bounding box center [559, 174] width 18 height 16
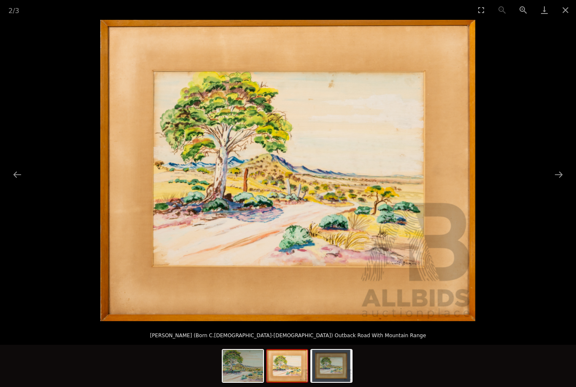
click at [25, 180] on button "Previous slide" at bounding box center [17, 174] width 18 height 16
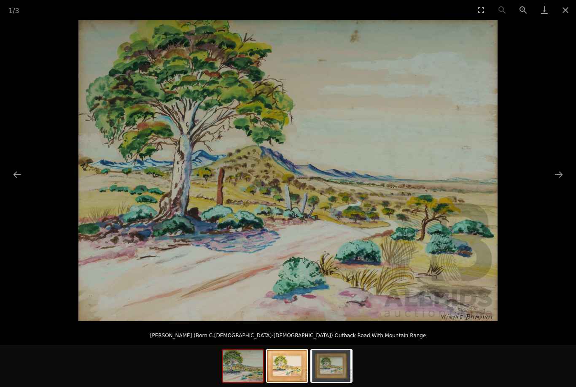
click at [559, 177] on button "Next slide" at bounding box center [559, 174] width 18 height 16
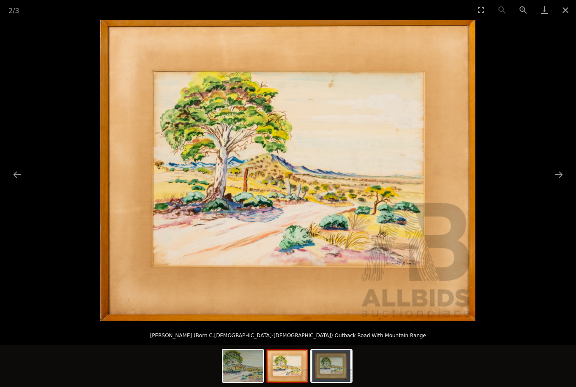
click at [16, 177] on button "Previous slide" at bounding box center [17, 174] width 18 height 16
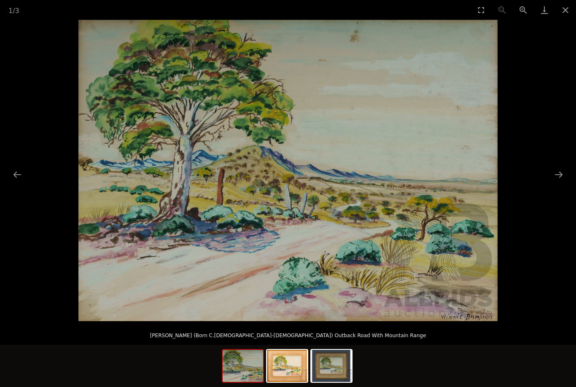
click at [555, 179] on button "Next slide" at bounding box center [559, 174] width 18 height 16
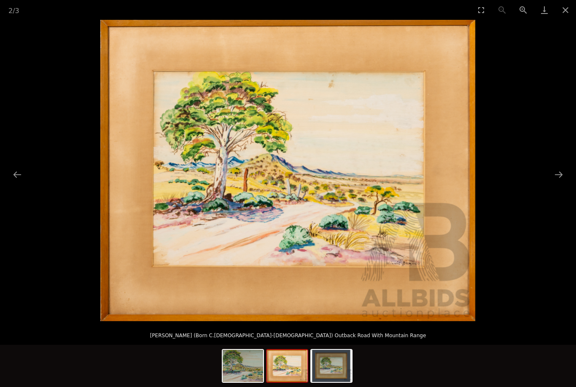
click at [557, 177] on button "Next slide" at bounding box center [559, 174] width 18 height 16
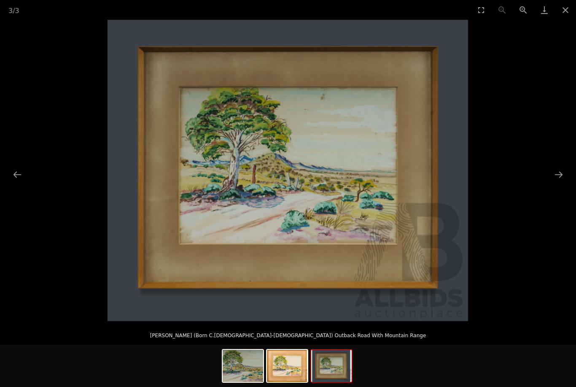
click at [571, 12] on button "Close gallery" at bounding box center [565, 10] width 21 height 20
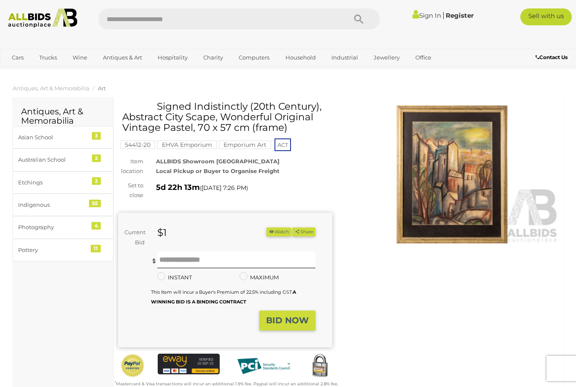
click at [451, 191] on img at bounding box center [452, 174] width 214 height 138
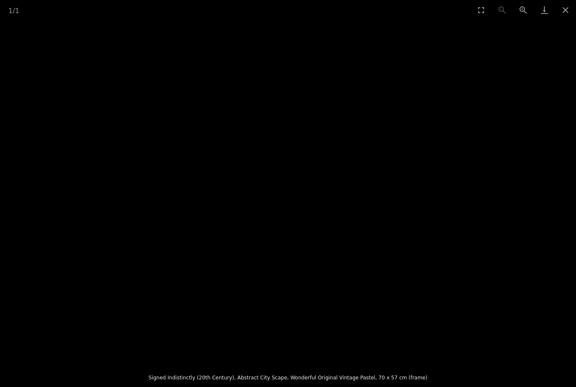
click at [567, 12] on button "Close gallery" at bounding box center [565, 10] width 21 height 20
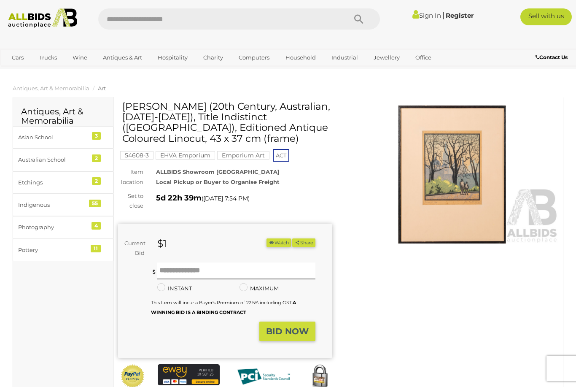
click at [471, 185] on img at bounding box center [452, 174] width 214 height 138
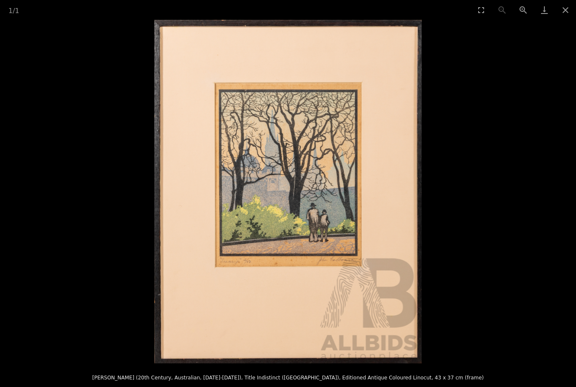
click at [565, 10] on button "Close gallery" at bounding box center [565, 10] width 21 height 20
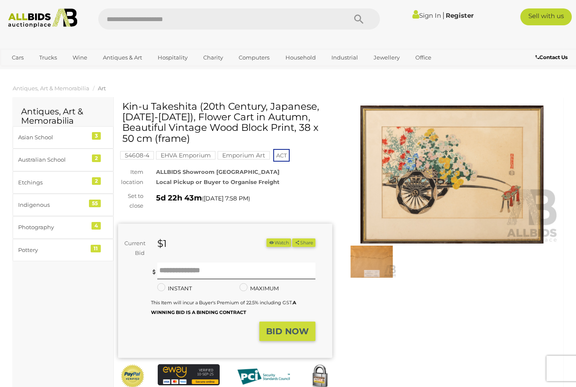
click at [505, 203] on img at bounding box center [452, 174] width 214 height 138
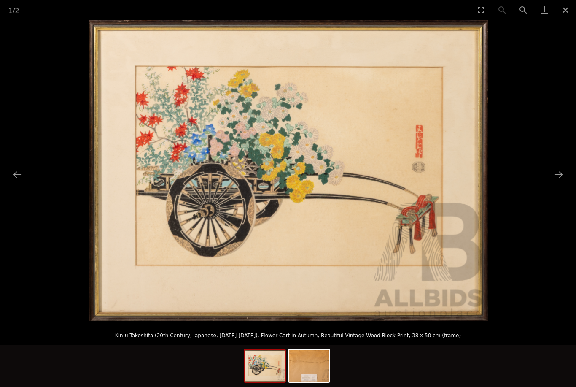
click at [554, 177] on button "Next slide" at bounding box center [559, 174] width 18 height 16
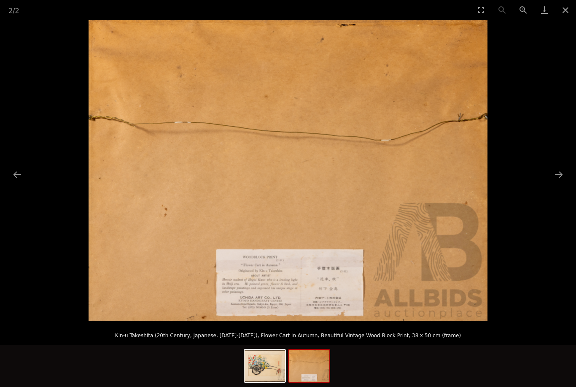
click at [568, 11] on button "Close gallery" at bounding box center [565, 10] width 21 height 20
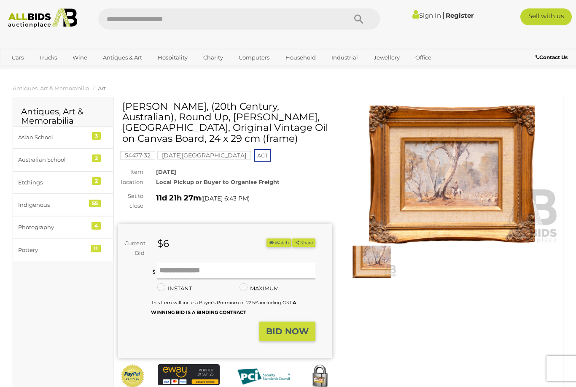
click at [471, 194] on img at bounding box center [452, 174] width 214 height 138
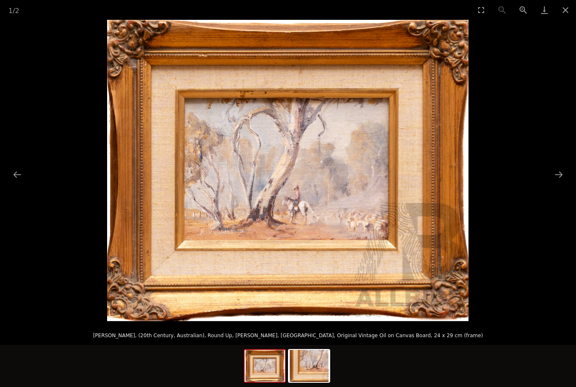
click at [567, 12] on button "Close gallery" at bounding box center [565, 10] width 21 height 20
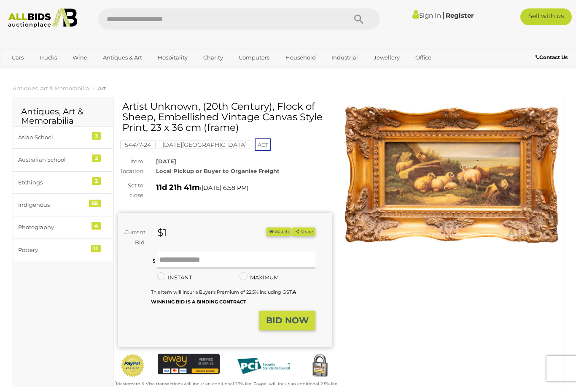
click at [479, 185] on img at bounding box center [452, 174] width 214 height 138
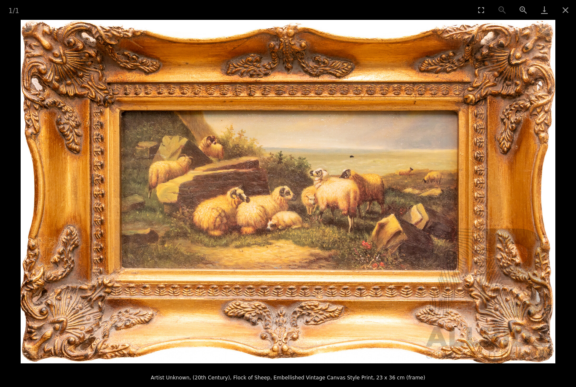
click at [565, 13] on button "Close gallery" at bounding box center [565, 10] width 21 height 20
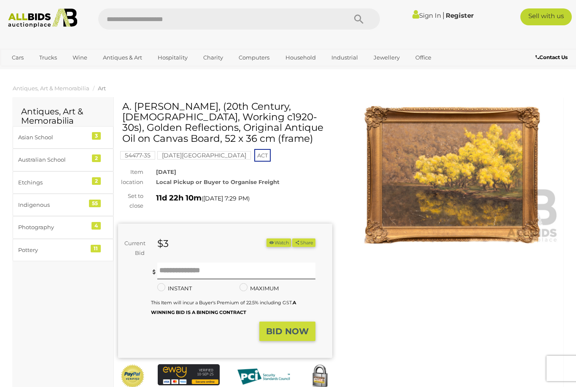
click at [483, 193] on img at bounding box center [452, 174] width 214 height 138
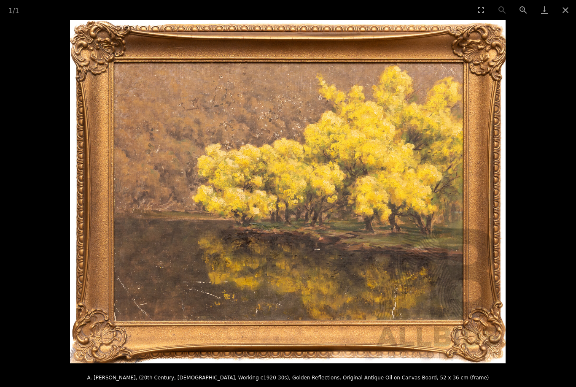
click at [563, 15] on button "Close gallery" at bounding box center [565, 10] width 21 height 20
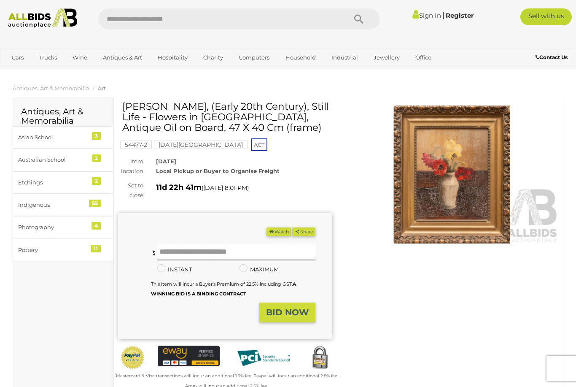
click at [471, 181] on img at bounding box center [452, 174] width 214 height 138
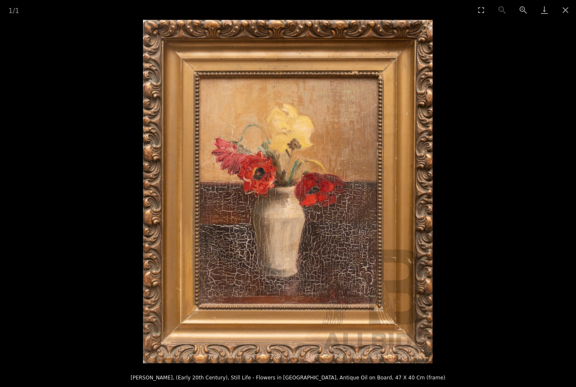
click at [570, 13] on button "Close gallery" at bounding box center [565, 10] width 21 height 20
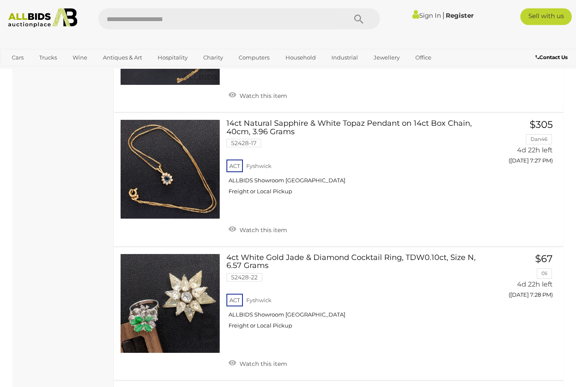
scroll to position [5345, 0]
click at [323, 253] on link "4ct White Gold Jade & Diamond Cocktail Ring, TDW0.10ct, Size N, 6.57 Grams 5242…" at bounding box center [358, 294] width 250 height 82
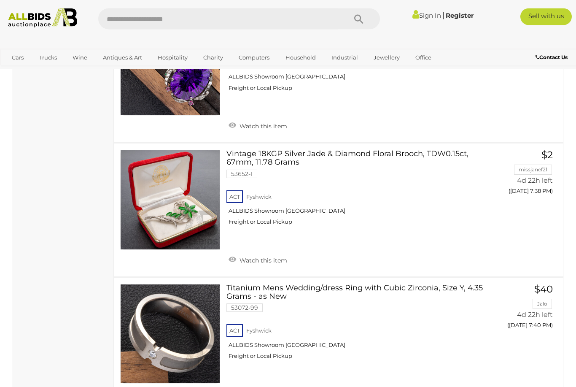
scroll to position [6378, 0]
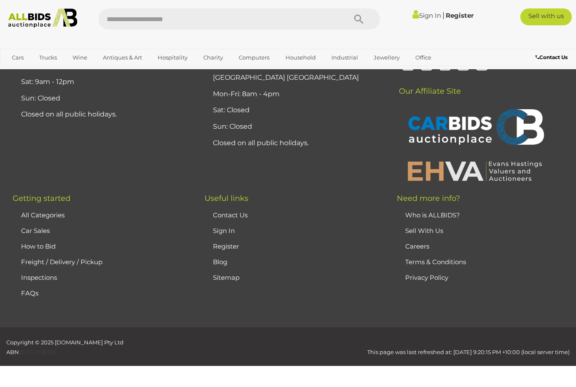
scroll to position [55, 0]
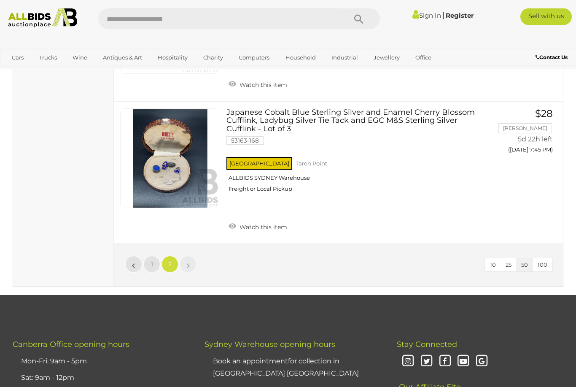
scroll to position [1898, 0]
click at [149, 255] on link "1" at bounding box center [151, 263] width 17 height 17
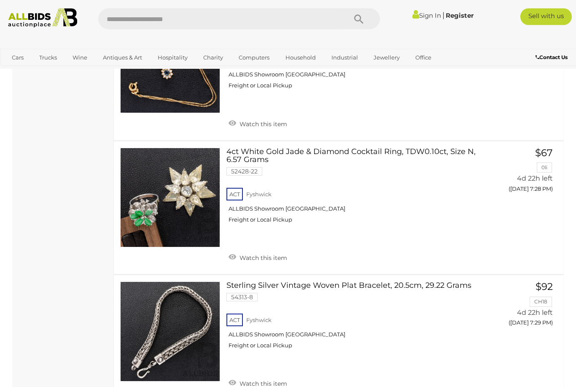
scroll to position [5450, 0]
click at [0, 0] on link "Art" at bounding box center [0, 0] width 0 height 0
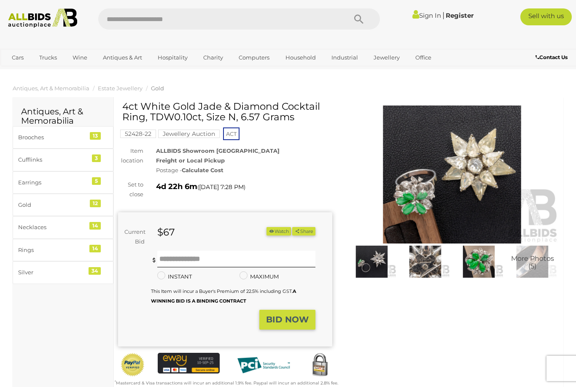
click at [483, 193] on img at bounding box center [452, 174] width 214 height 138
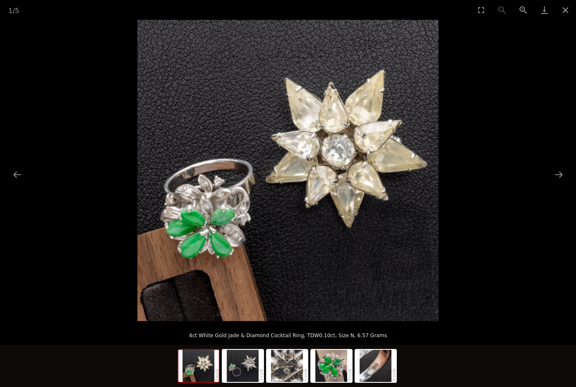
click at [554, 180] on button "Next slide" at bounding box center [559, 174] width 18 height 16
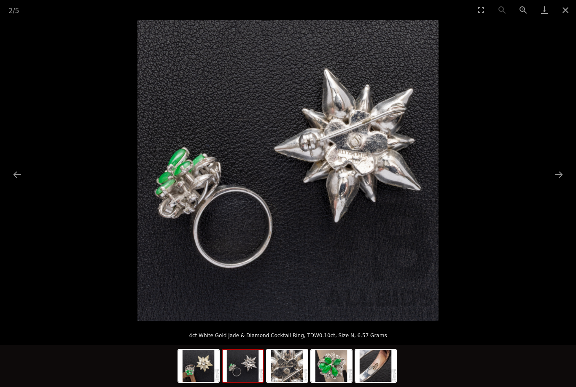
click at [554, 184] on picture at bounding box center [288, 170] width 576 height 301
